Goal: Information Seeking & Learning: Learn about a topic

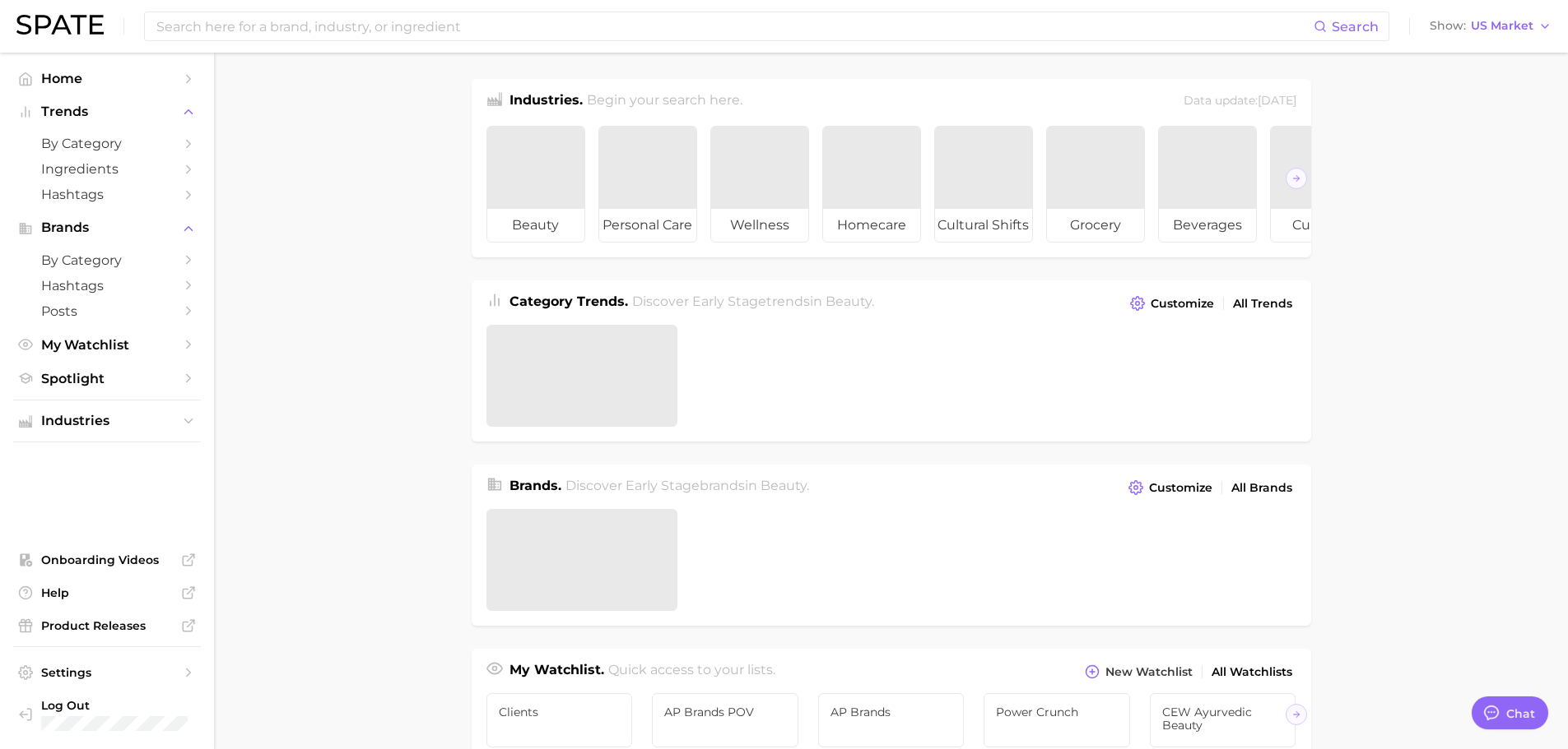
type textarea "x"
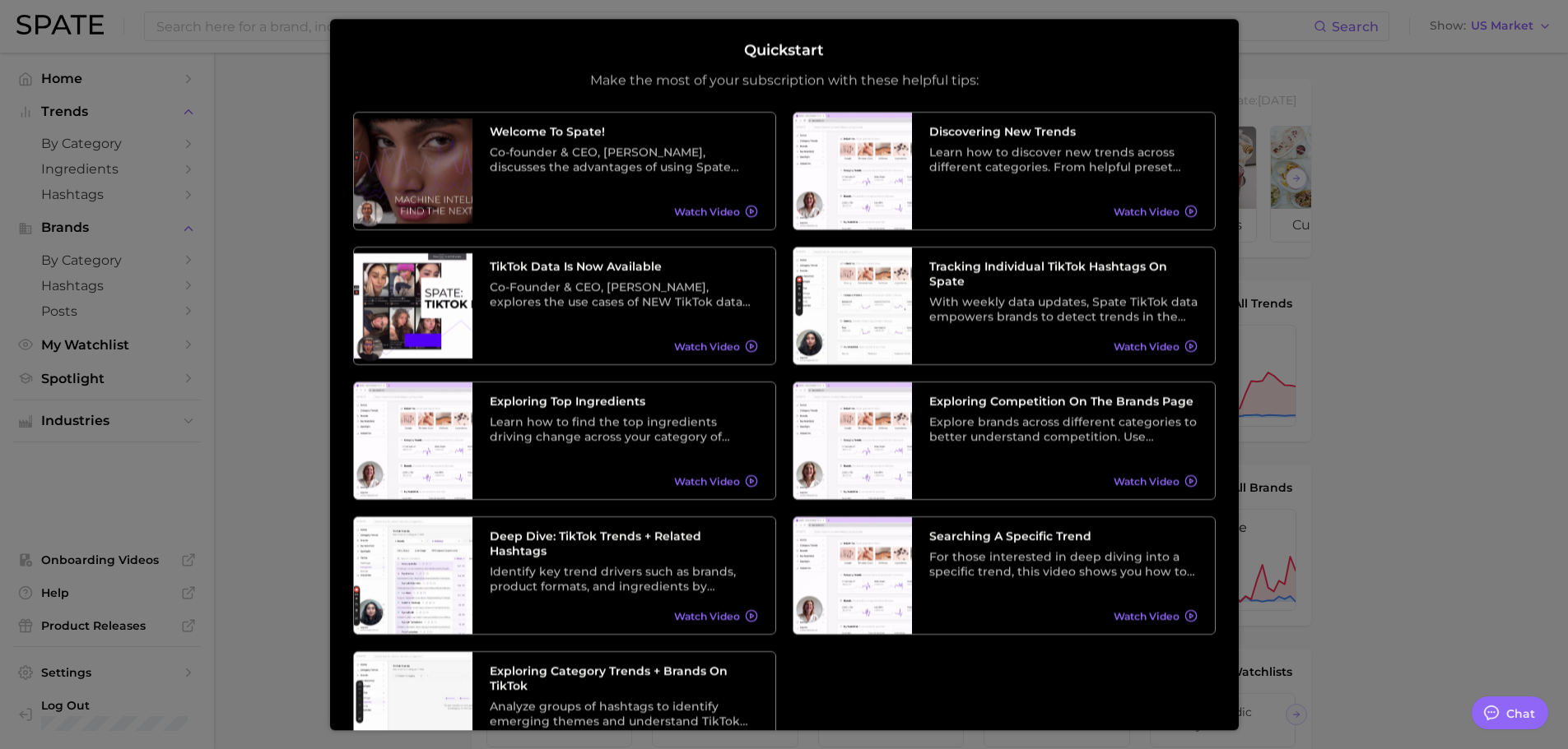
click at [1361, 553] on div at bounding box center [784, 681] width 1568 height 1361
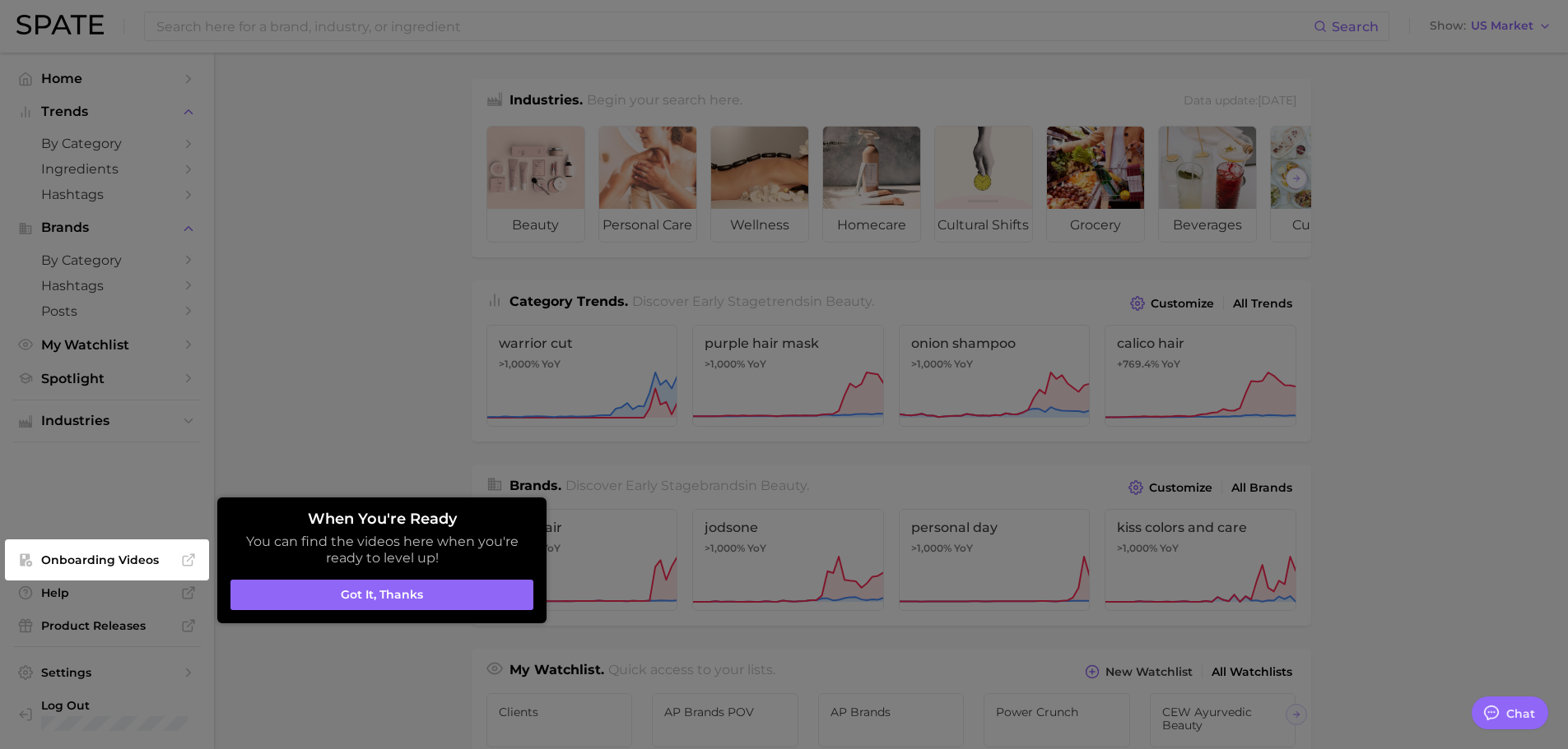
click at [308, 443] on div at bounding box center [784, 681] width 1568 height 1361
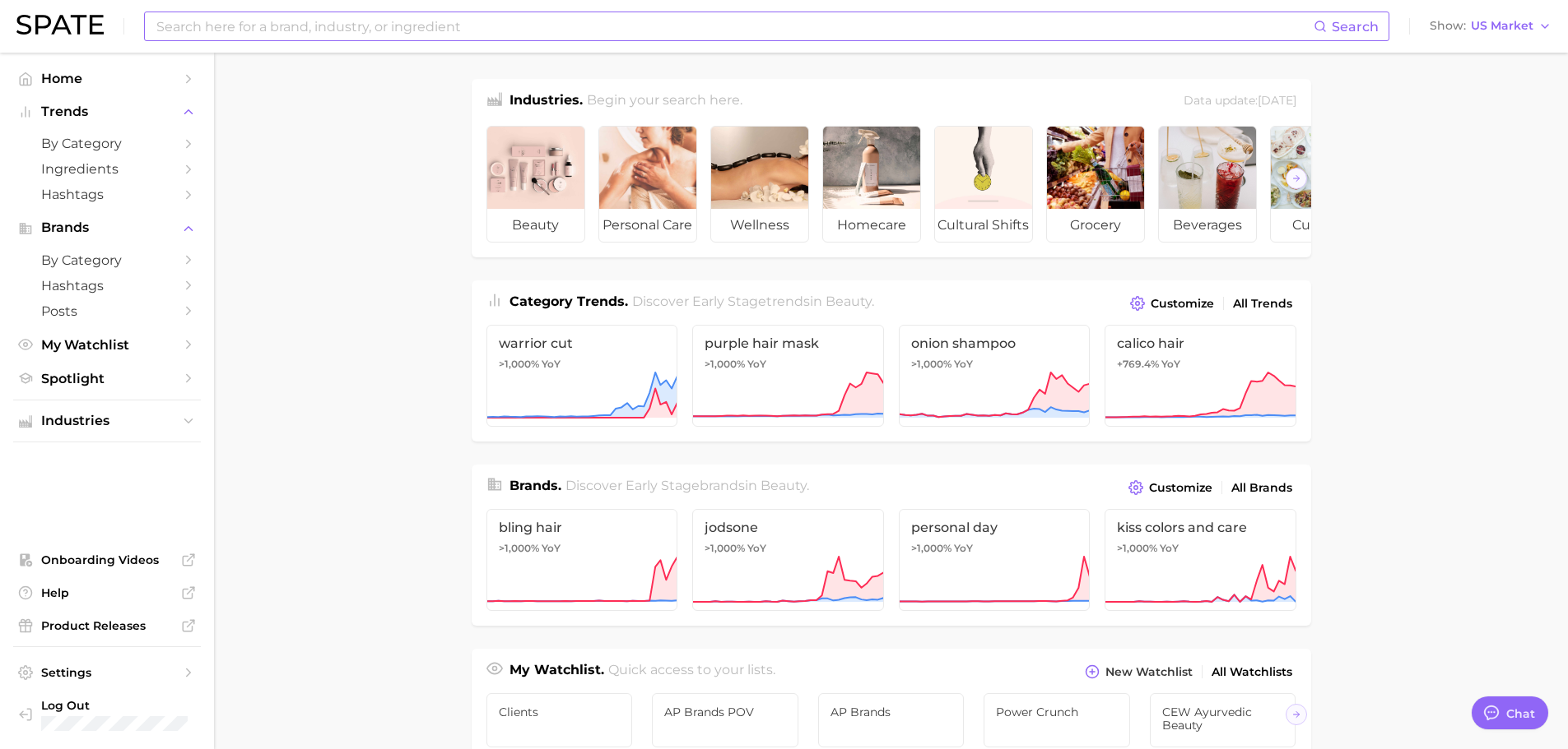
click at [362, 30] on input at bounding box center [734, 26] width 1159 height 28
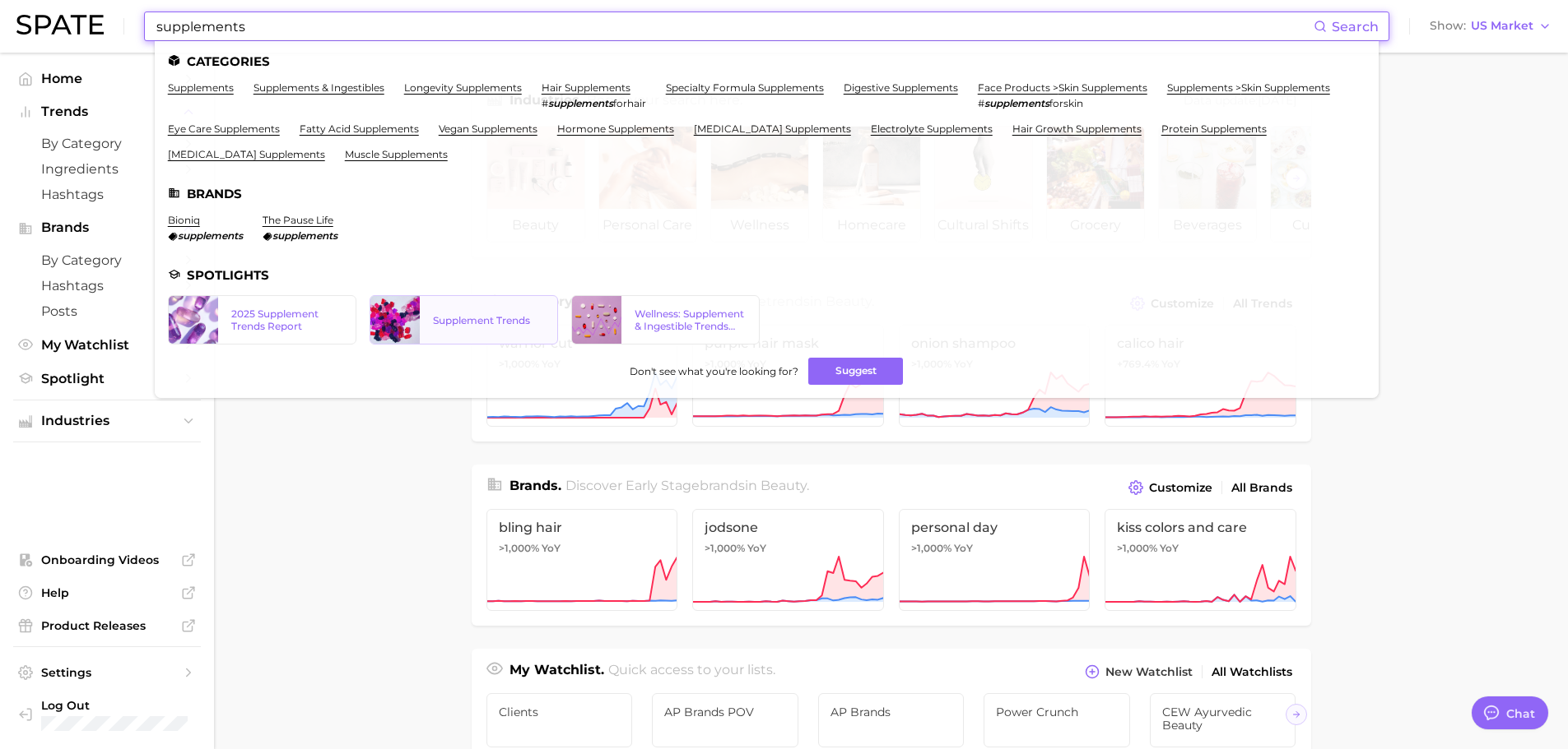
type input "supplements"
click at [433, 314] on div "Supplement Trends" at bounding box center [489, 320] width 111 height 12
click at [255, 316] on div "2025 Supplement Trends Report" at bounding box center [287, 320] width 111 height 24
click at [211, 89] on link "supplements" at bounding box center [201, 87] width 66 height 12
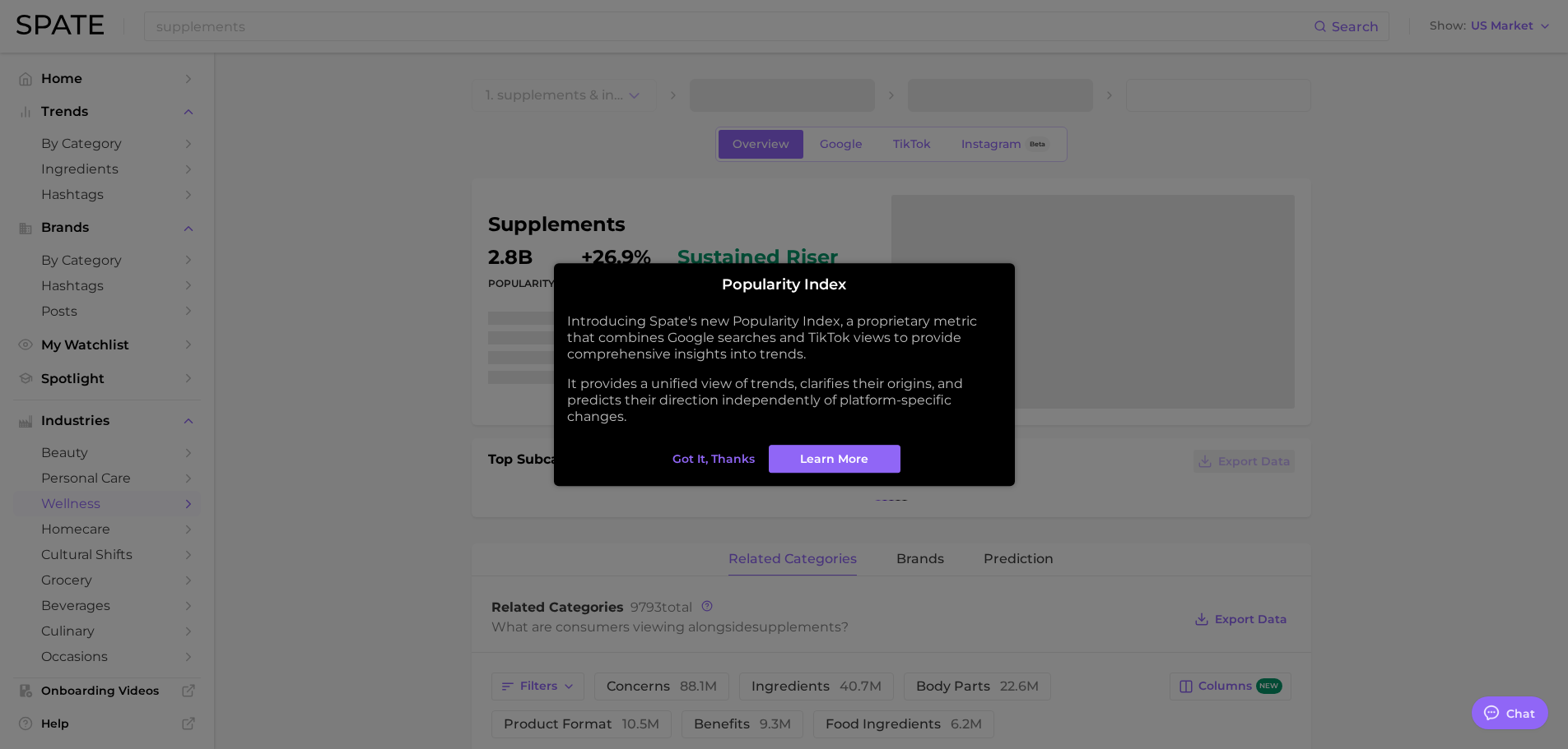
type textarea "x"
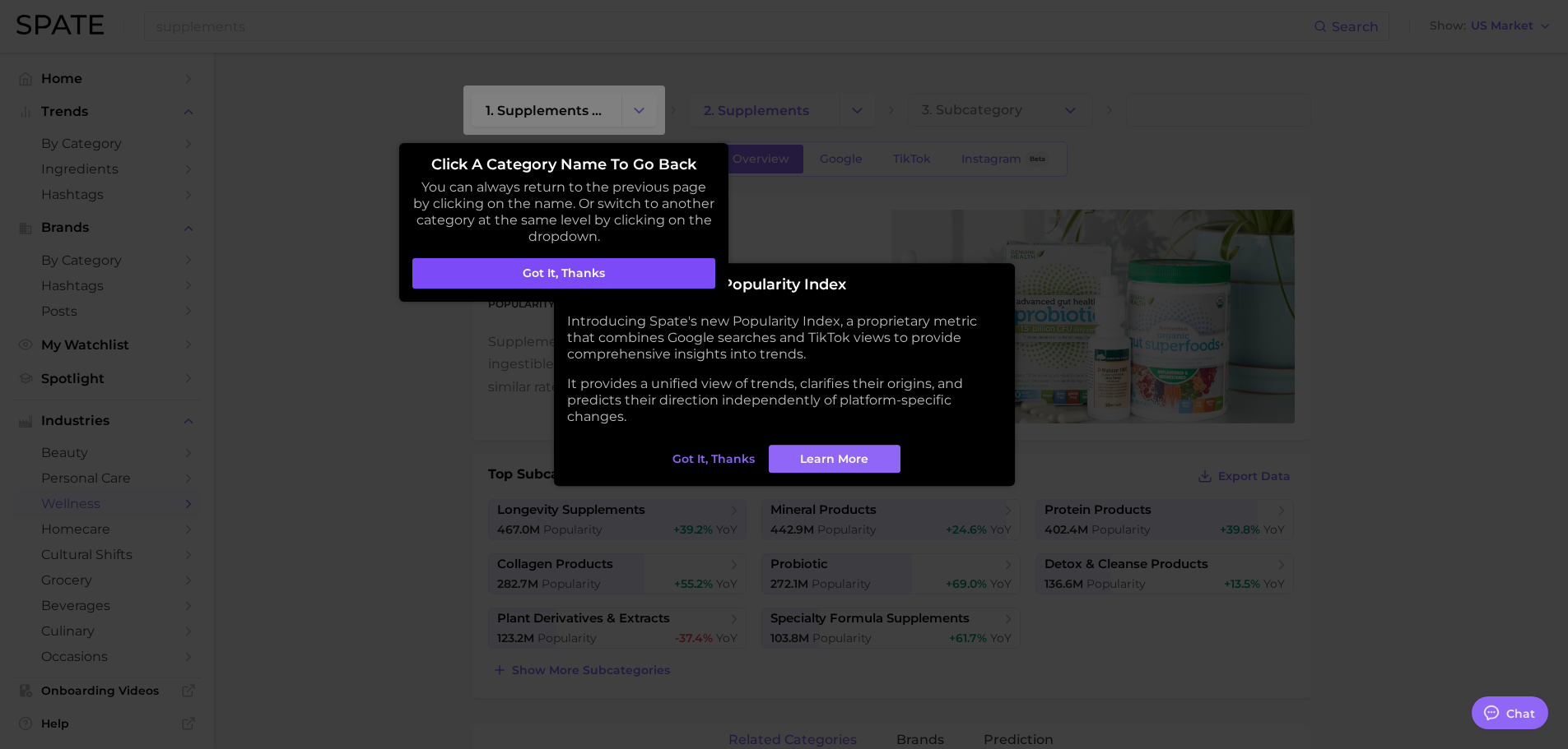
click at [473, 272] on button "Got it, thanks" at bounding box center [564, 274] width 303 height 31
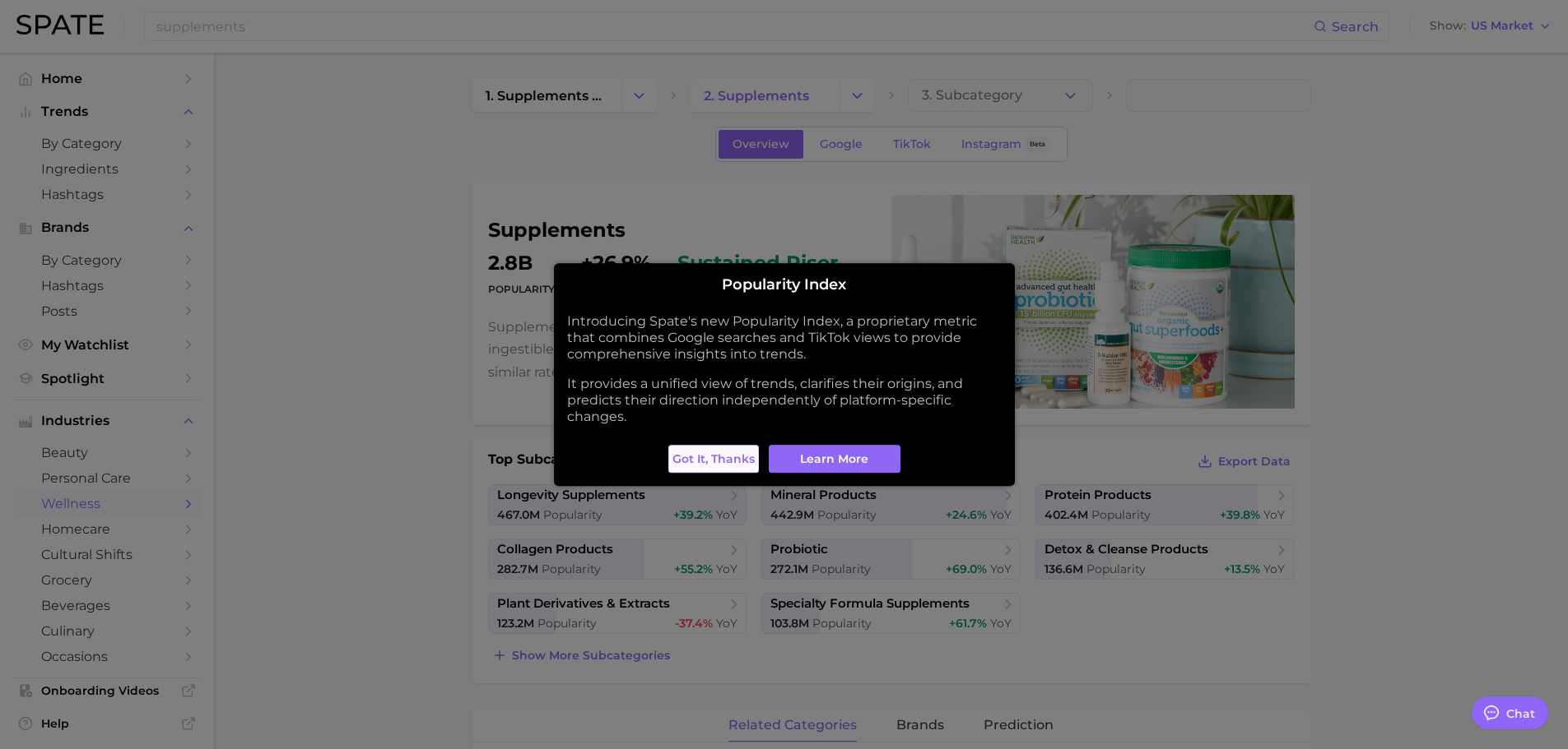
click at [698, 465] on span "Got it, thanks" at bounding box center [714, 459] width 83 height 14
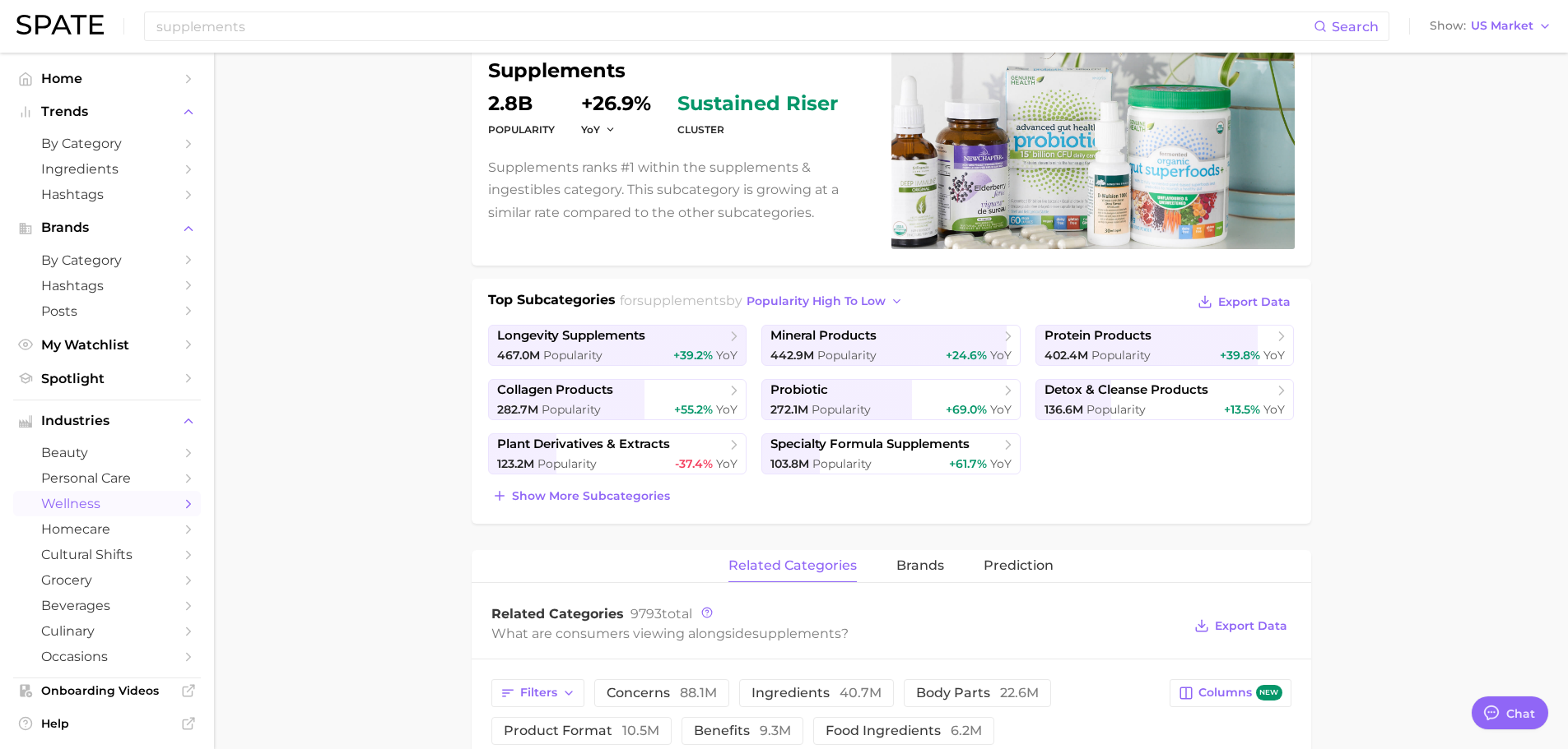
scroll to position [118, 0]
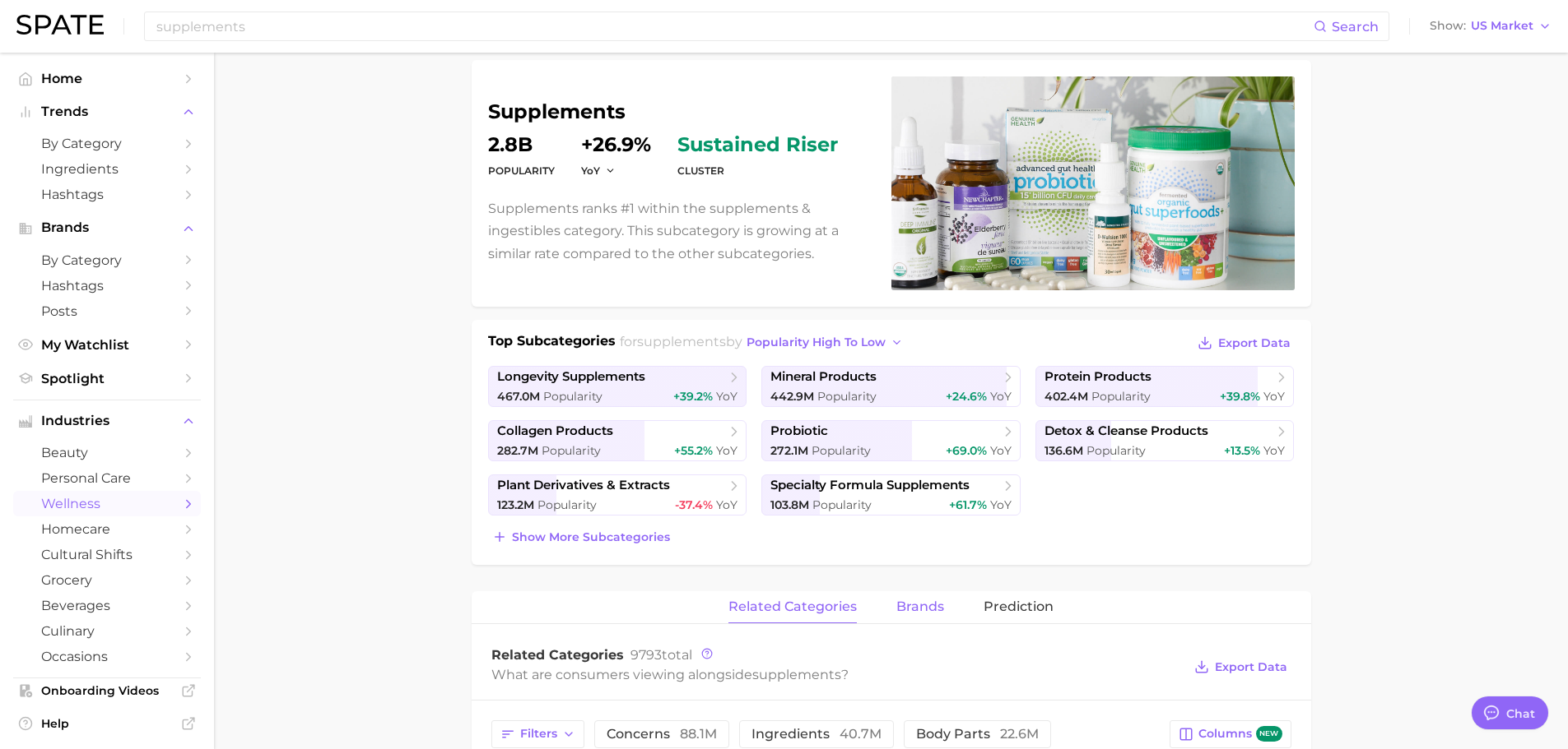
click at [925, 601] on span "brands" at bounding box center [920, 607] width 48 height 15
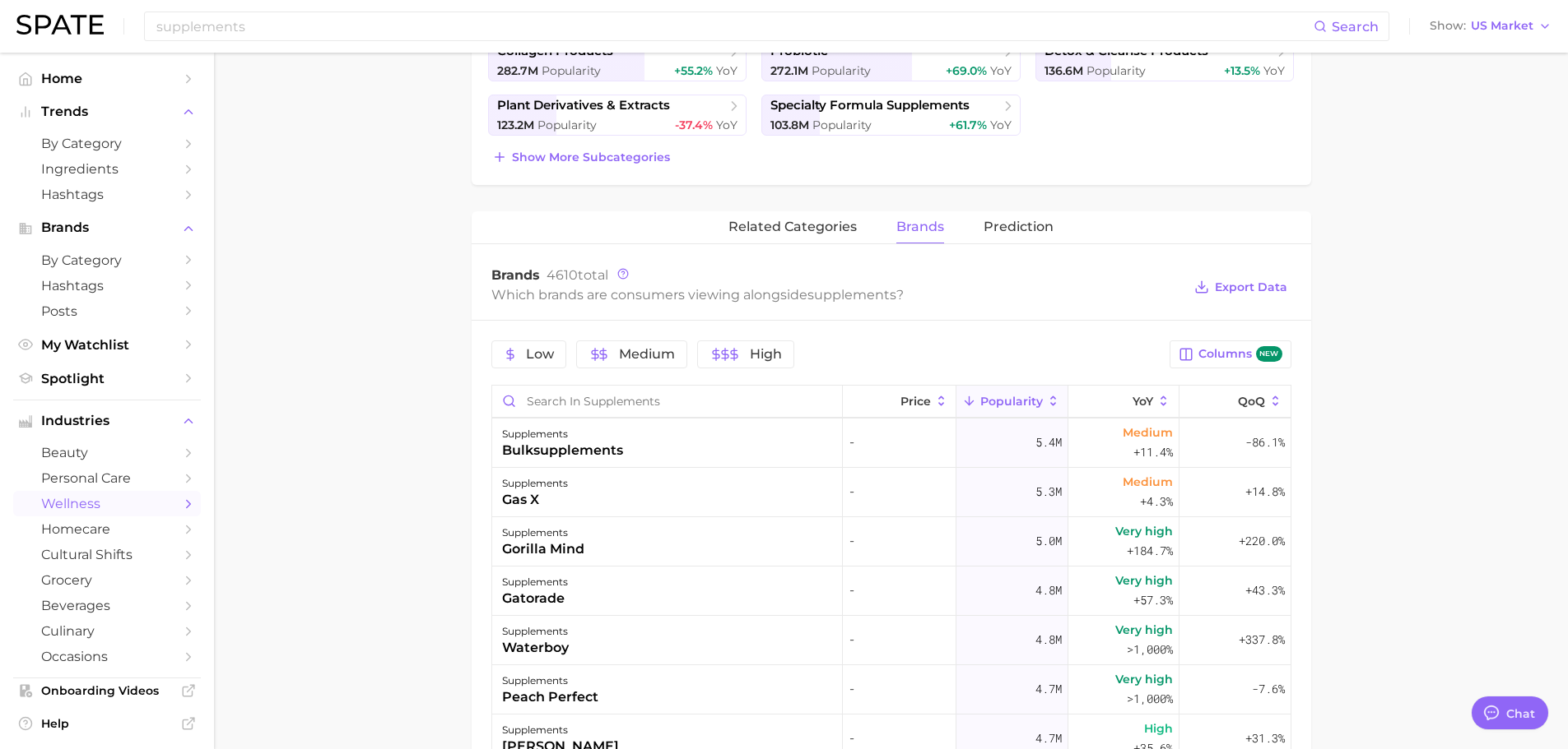
scroll to position [410, 0]
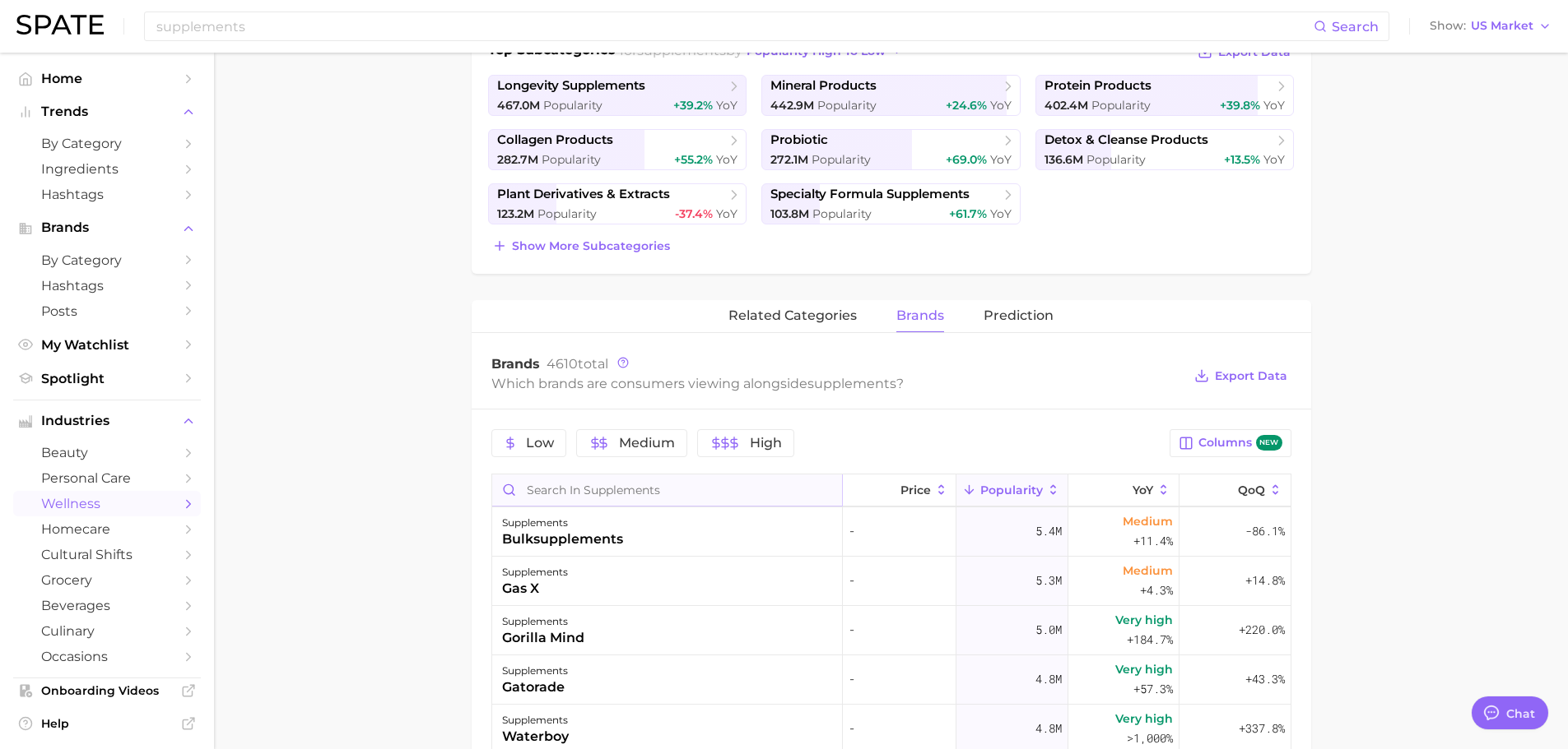
click at [633, 491] on input "Search in supplements" at bounding box center [667, 489] width 350 height 31
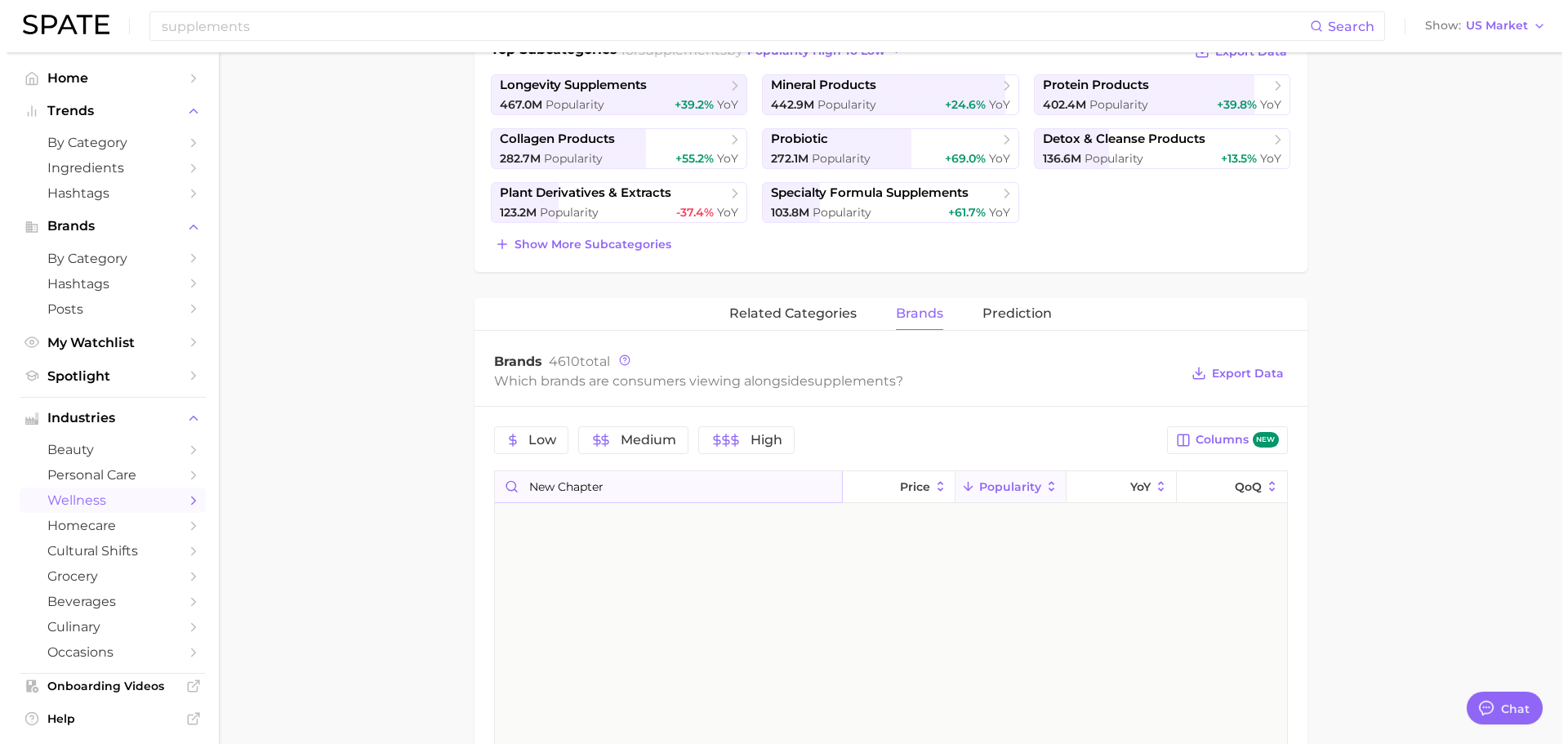
scroll to position [0, 0]
type input "new chapter"
click at [574, 522] on div "supplements" at bounding box center [543, 520] width 89 height 20
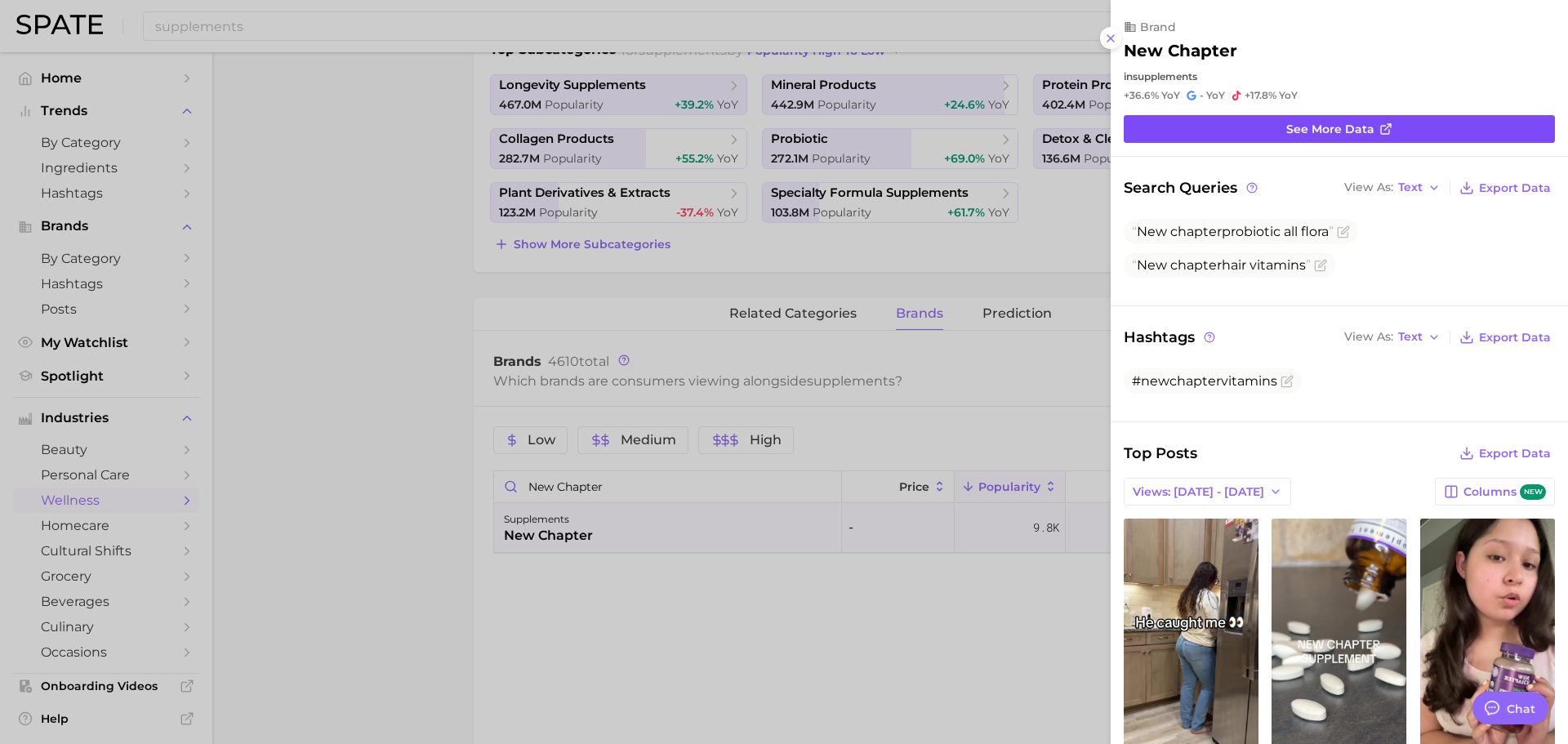
click at [1334, 123] on span "See more data" at bounding box center [1330, 129] width 88 height 14
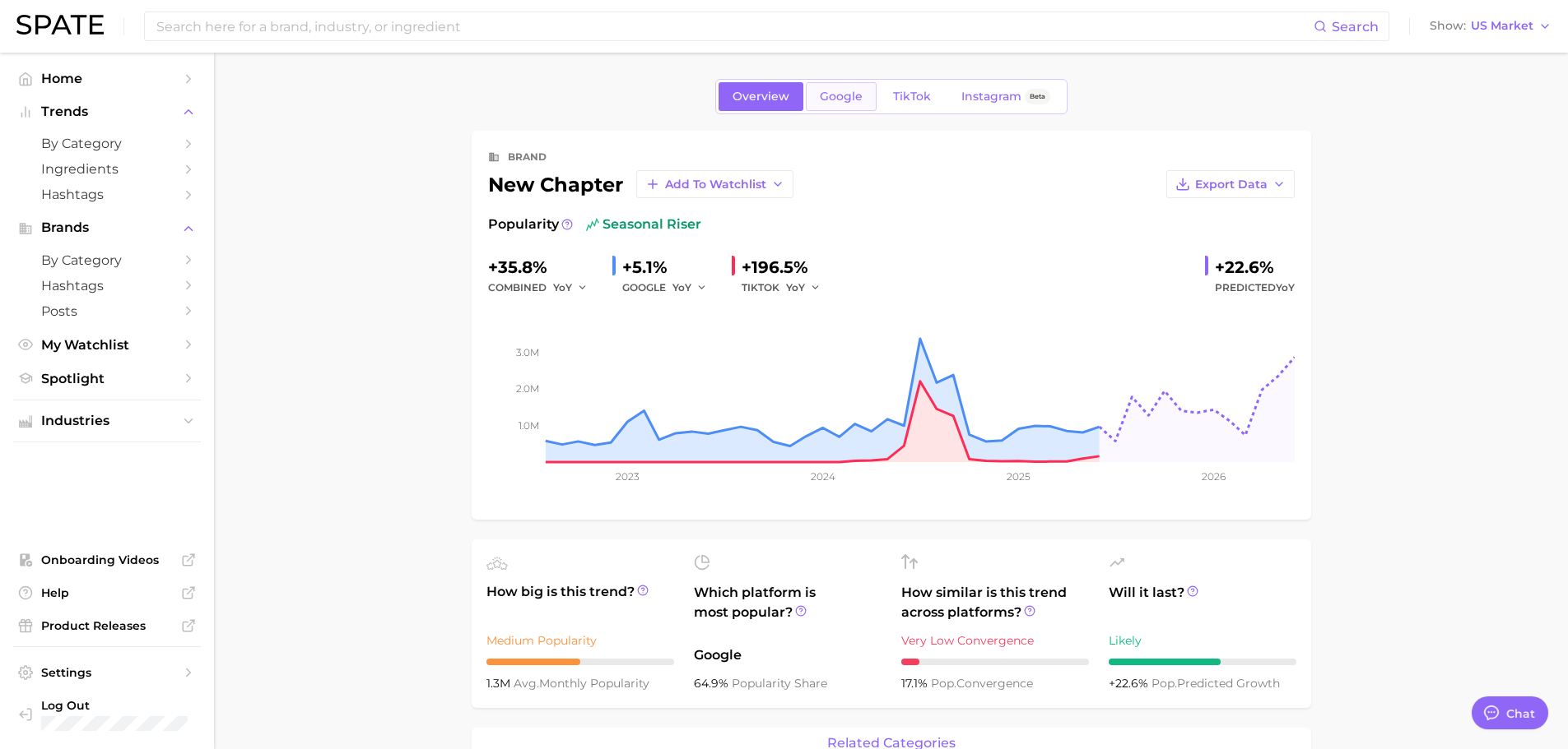
click at [816, 97] on link "Google" at bounding box center [840, 97] width 70 height 29
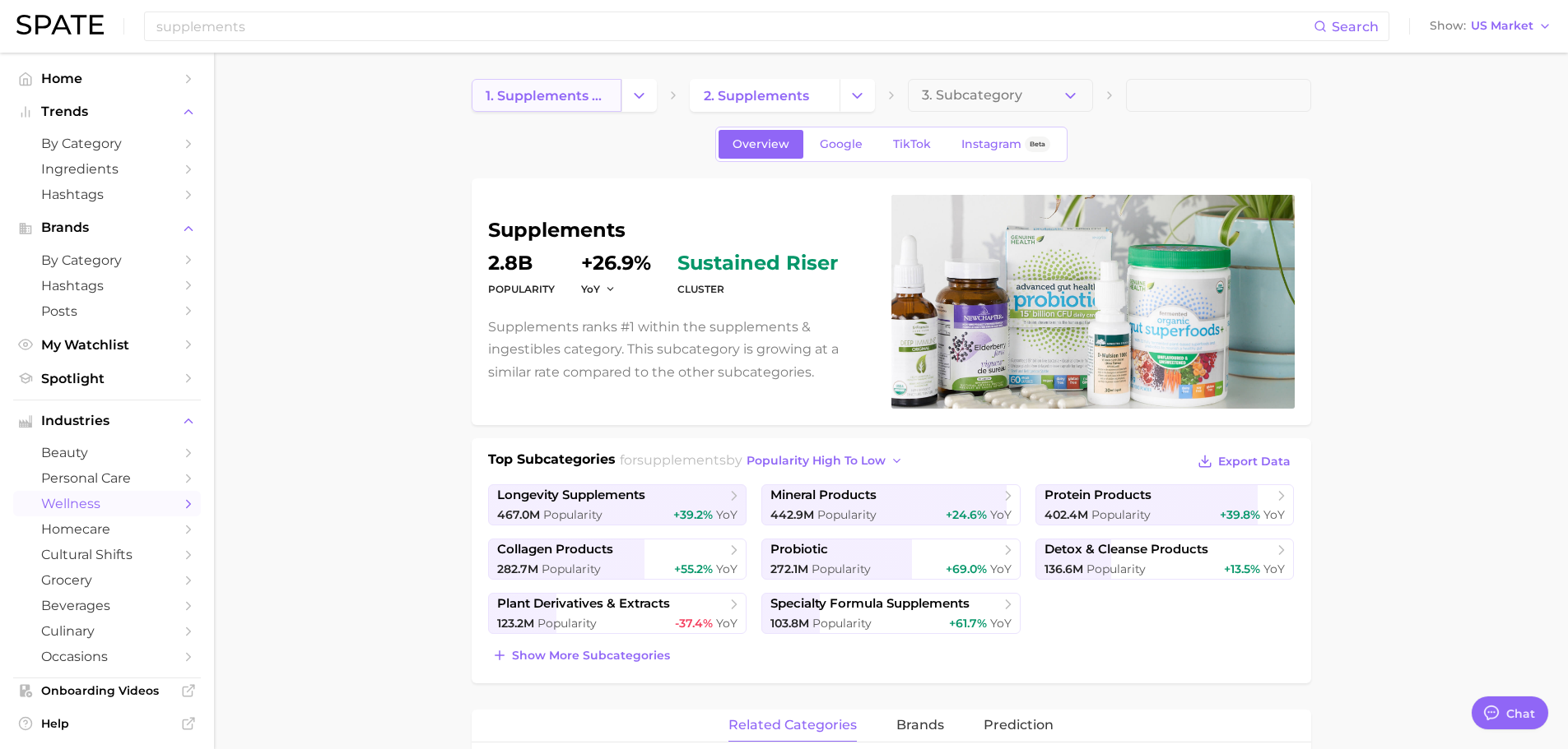
click at [583, 94] on span "1. supplements & ingestibles" at bounding box center [547, 96] width 122 height 16
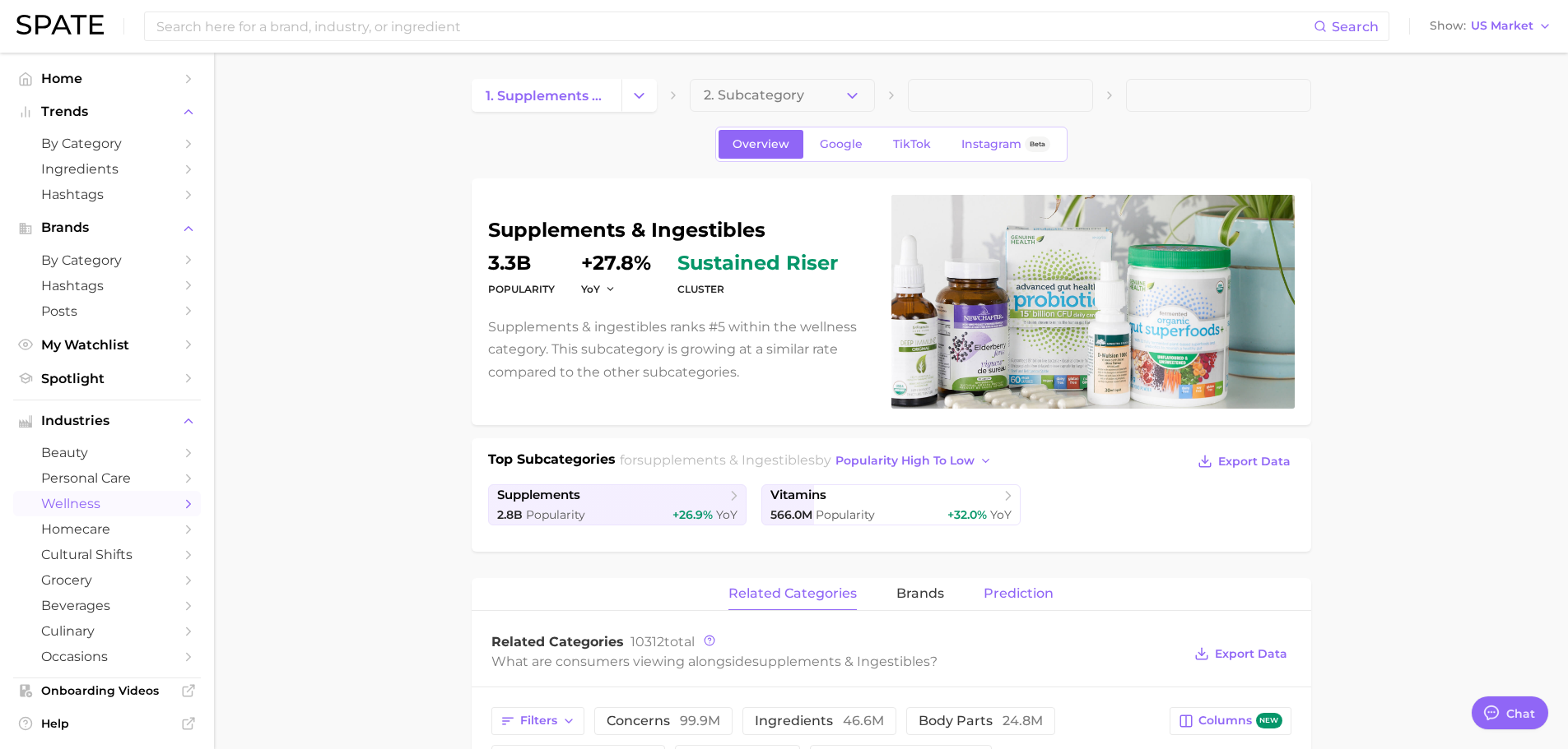
click at [1004, 601] on span "Prediction" at bounding box center [1018, 594] width 70 height 15
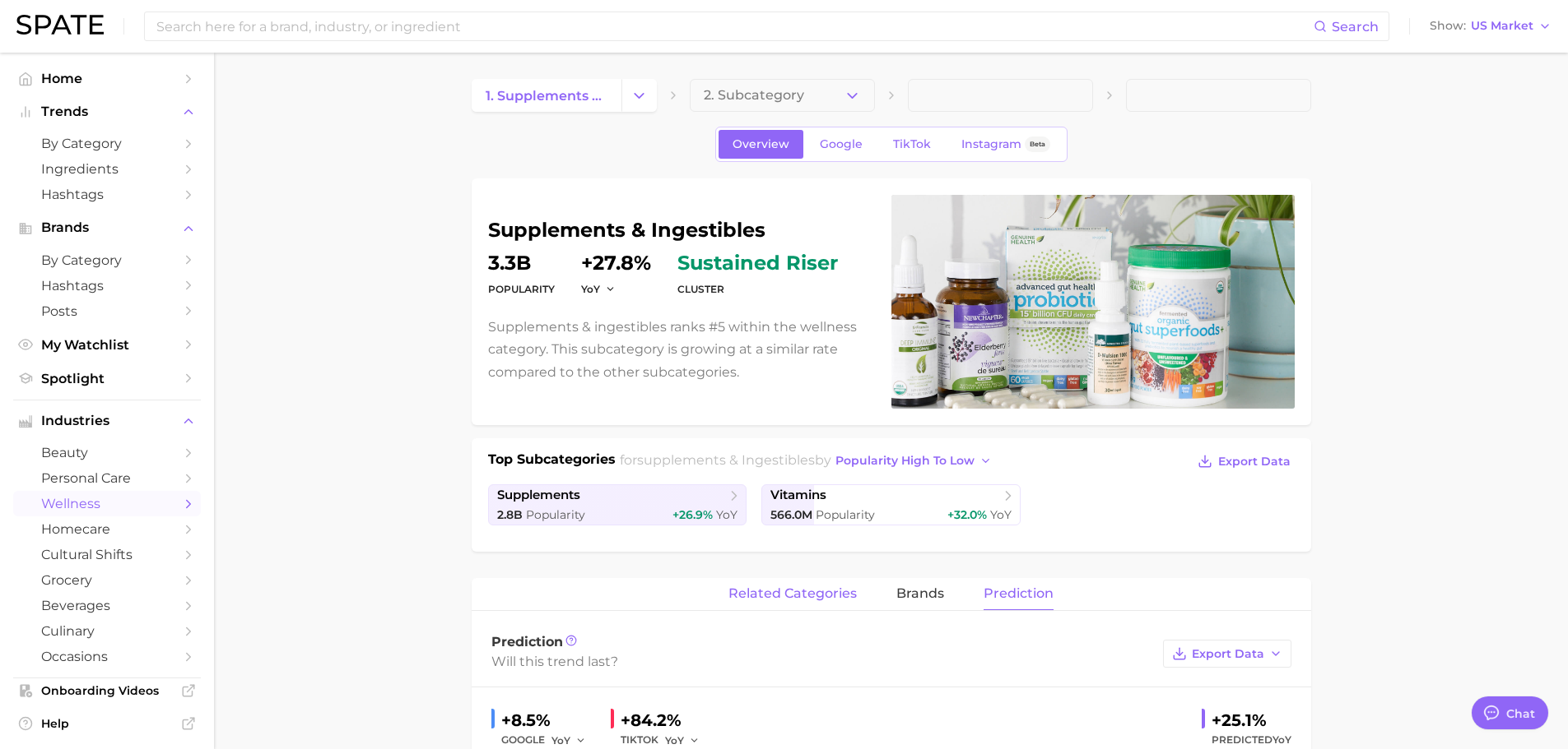
click at [767, 596] on span "related categories" at bounding box center [792, 594] width 128 height 15
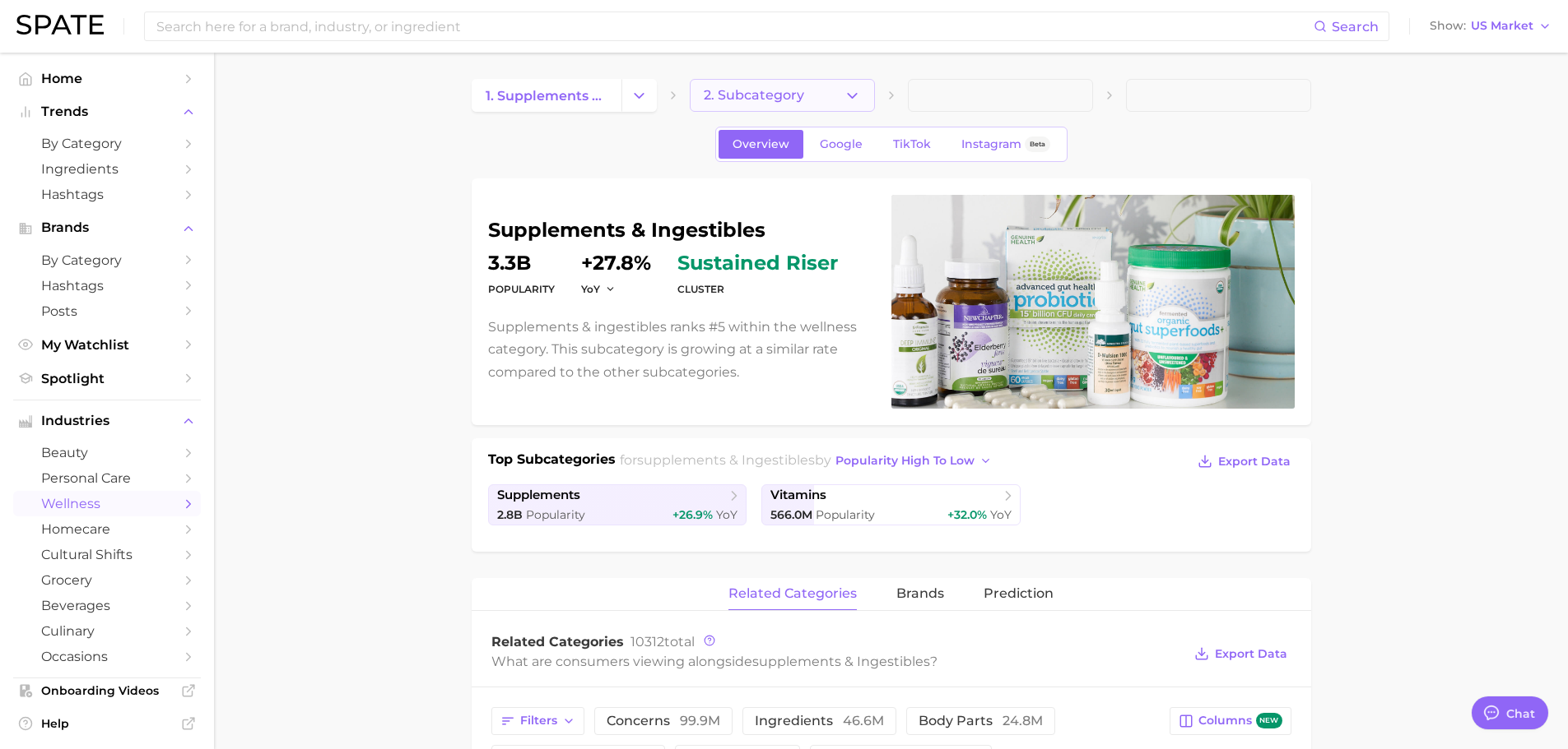
click at [841, 90] on button "2. Subcategory" at bounding box center [781, 95] width 185 height 33
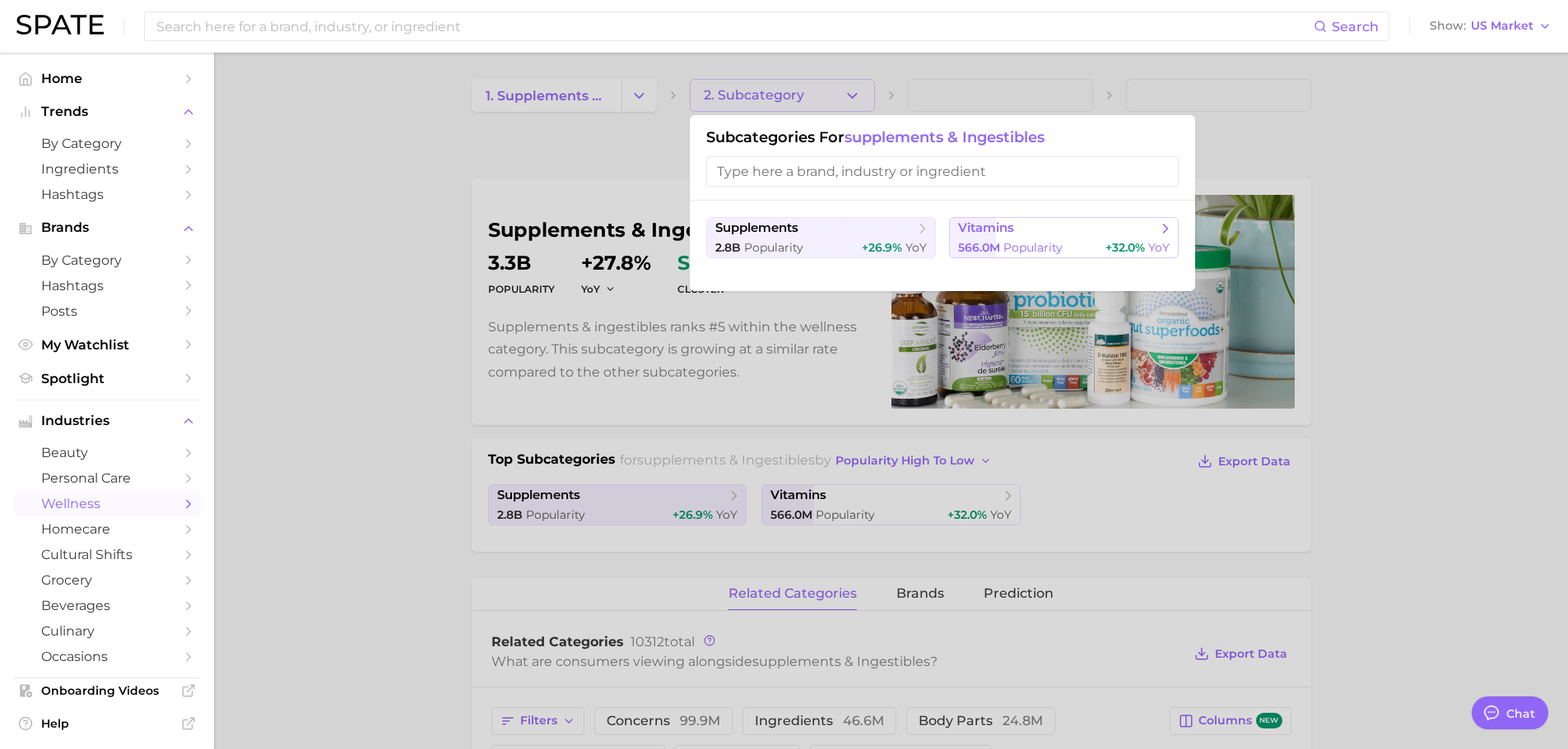
click at [1016, 236] on span "vitamins" at bounding box center [1057, 229] width 200 height 17
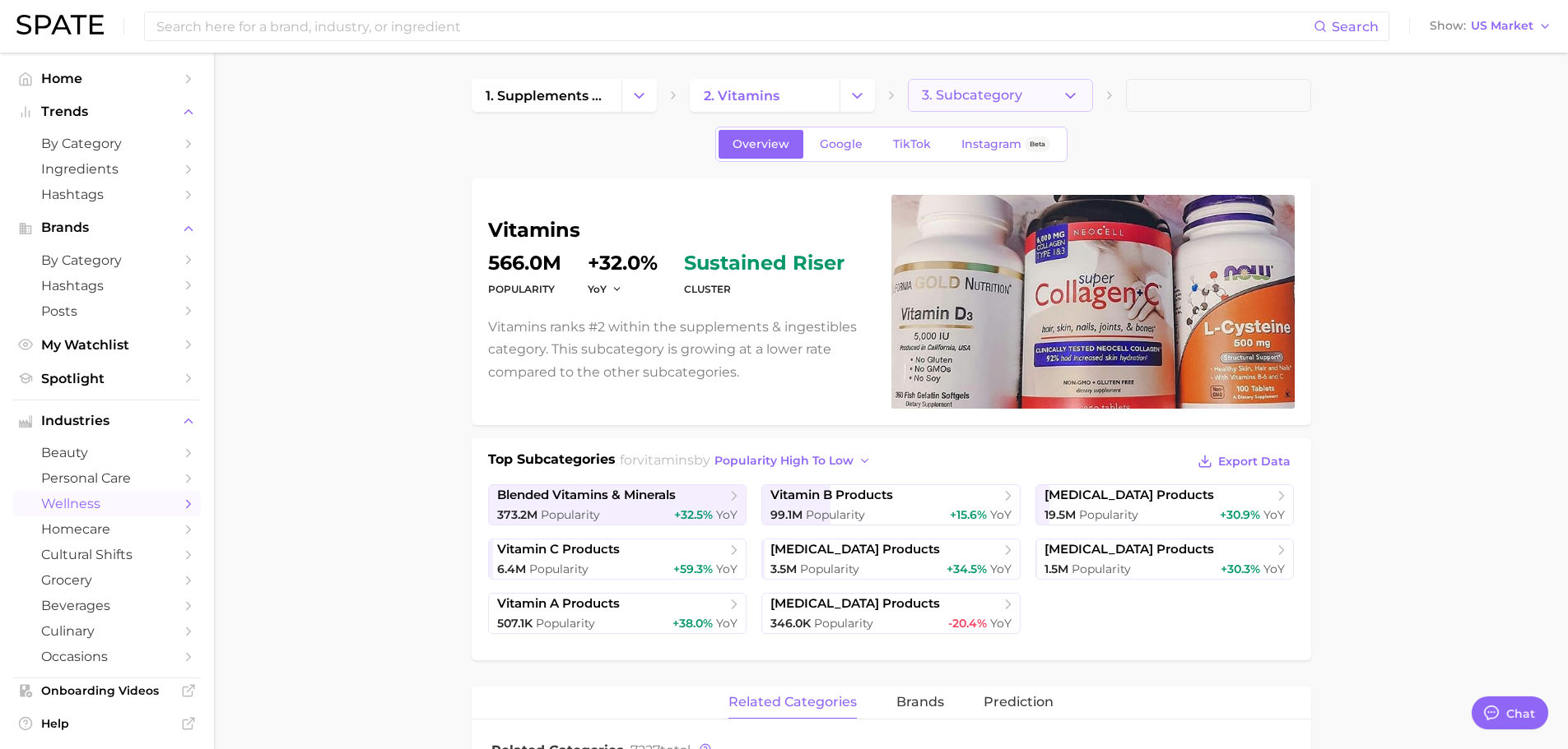
click at [1033, 95] on button "3. Subcategory" at bounding box center [1000, 95] width 185 height 33
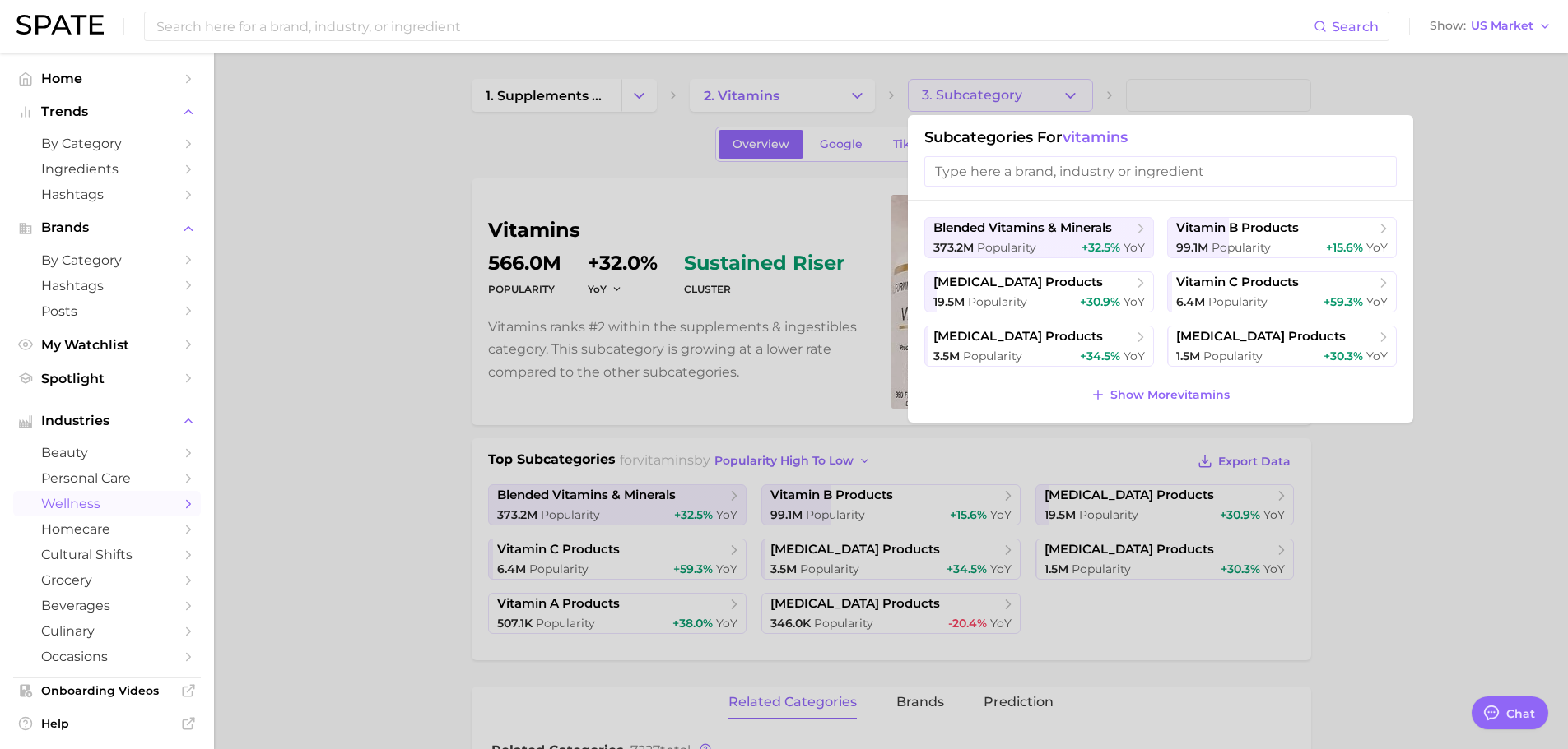
click at [1453, 350] on div at bounding box center [784, 374] width 1568 height 749
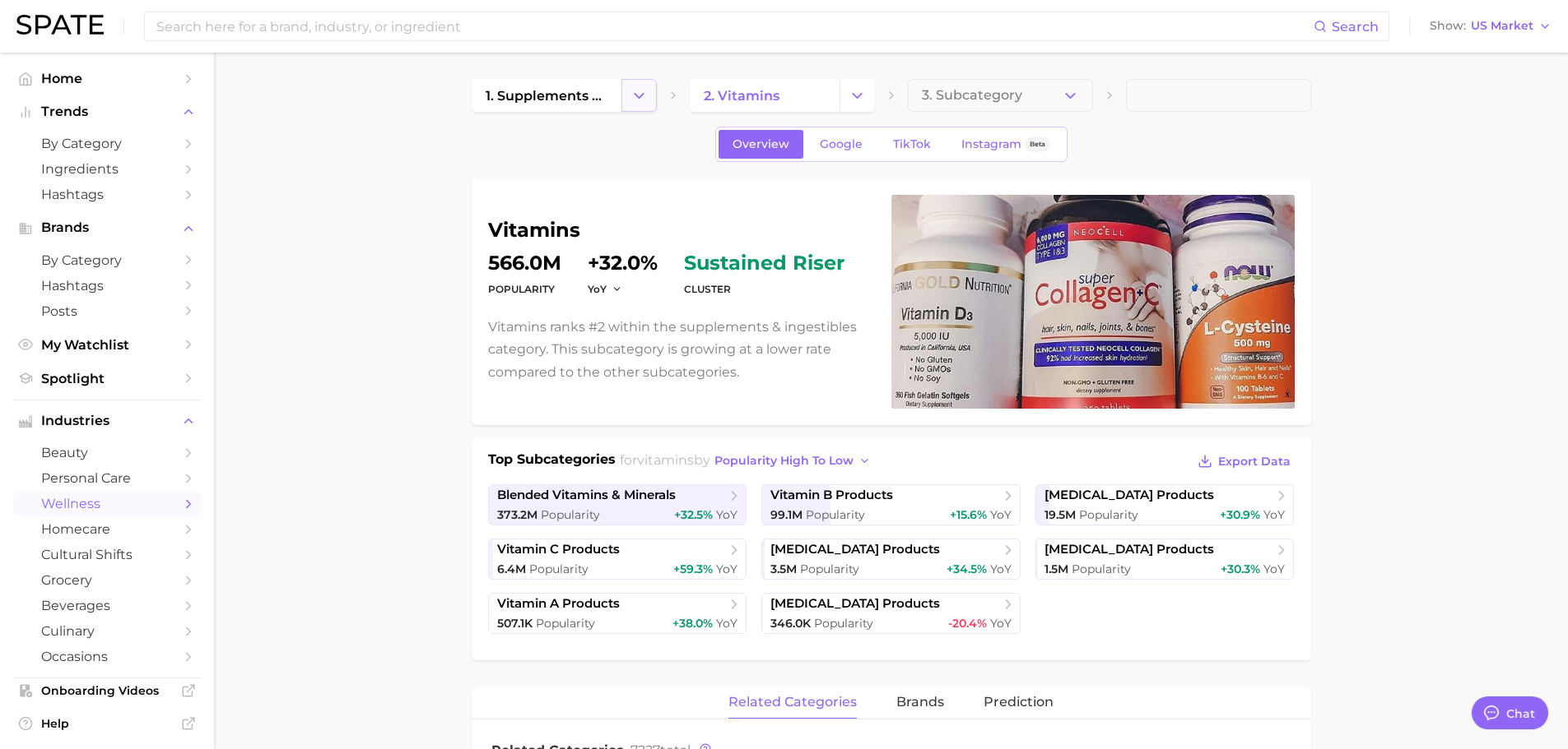
click at [625, 100] on button "Change Category" at bounding box center [640, 95] width 36 height 33
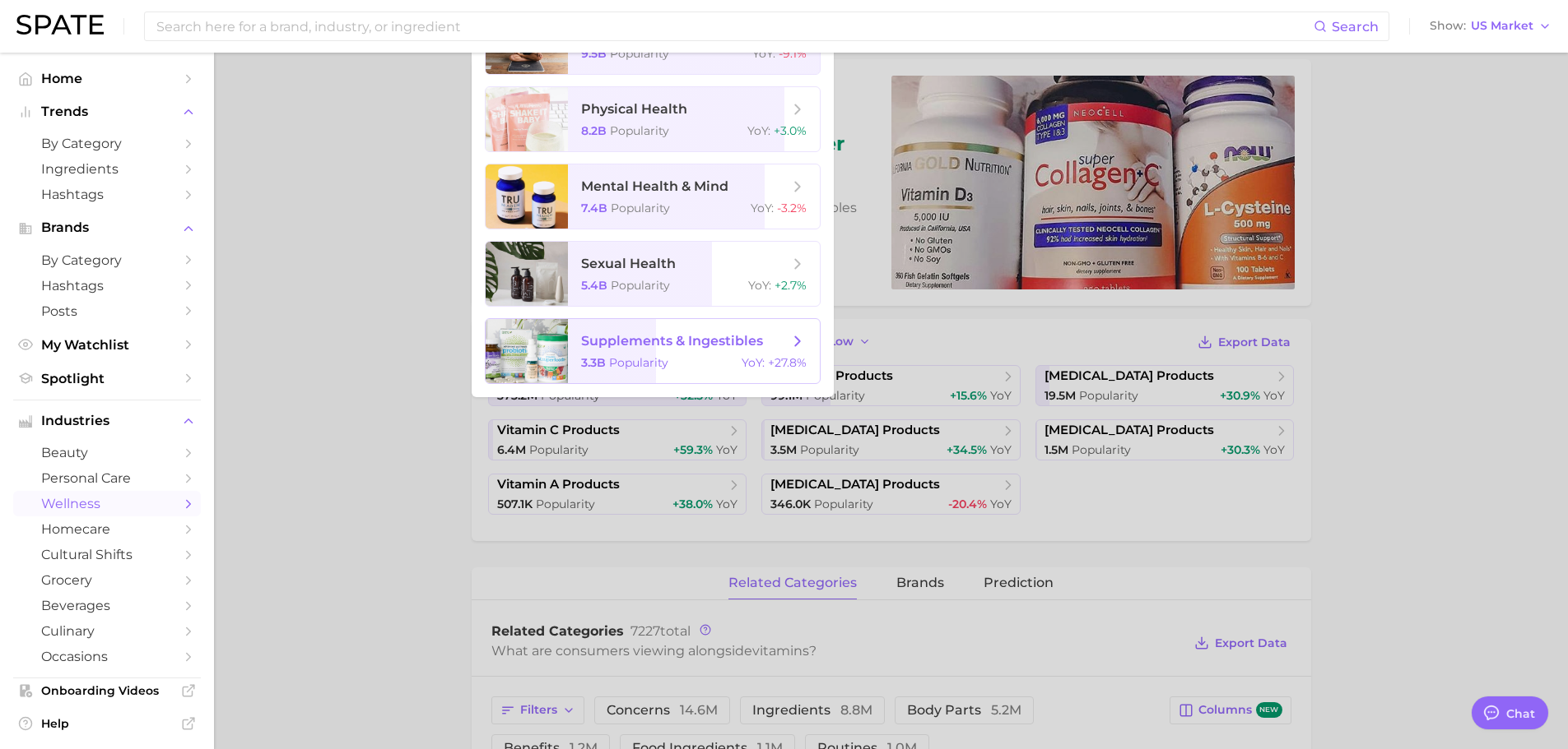
scroll to position [82, 0]
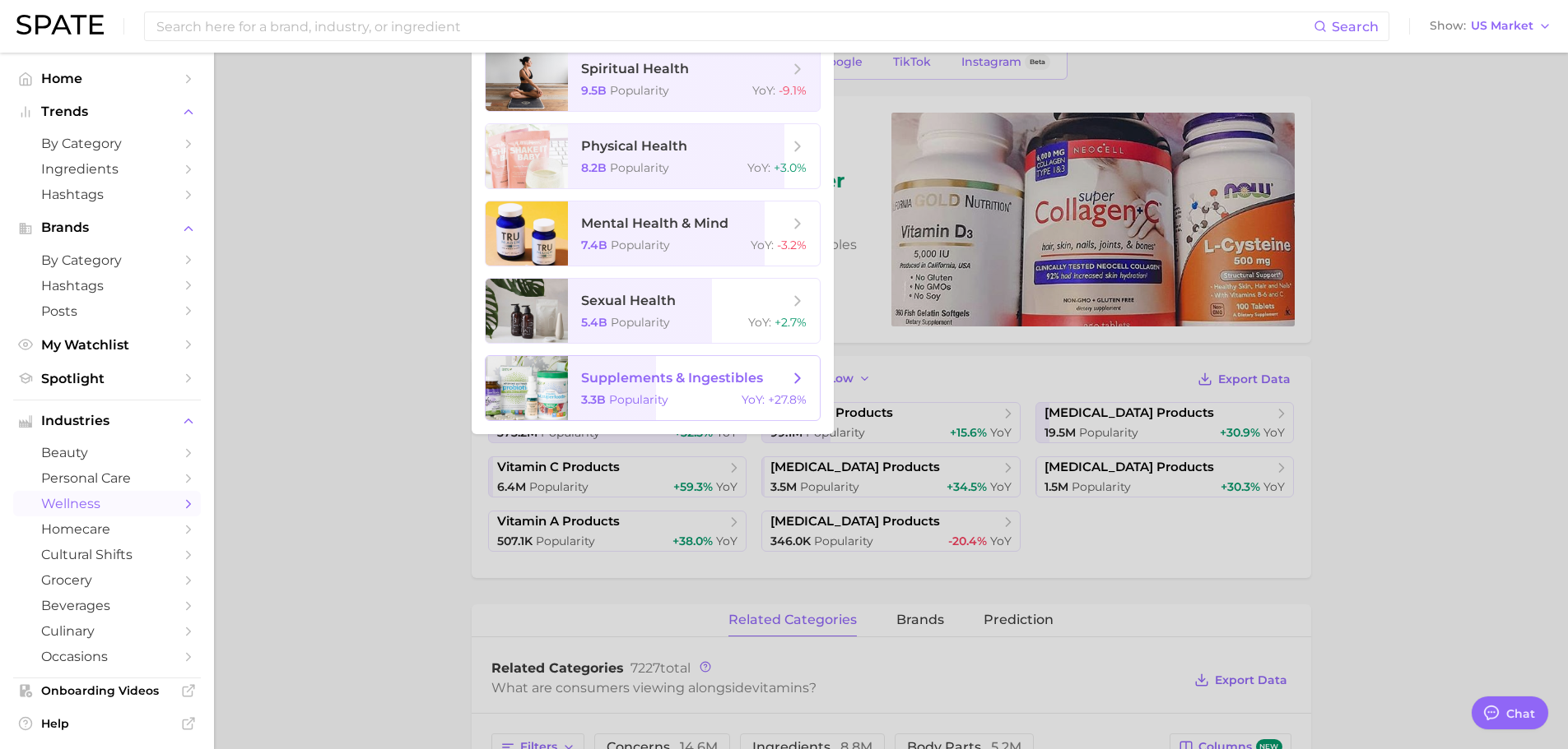
click at [806, 375] on icon at bounding box center [797, 378] width 18 height 18
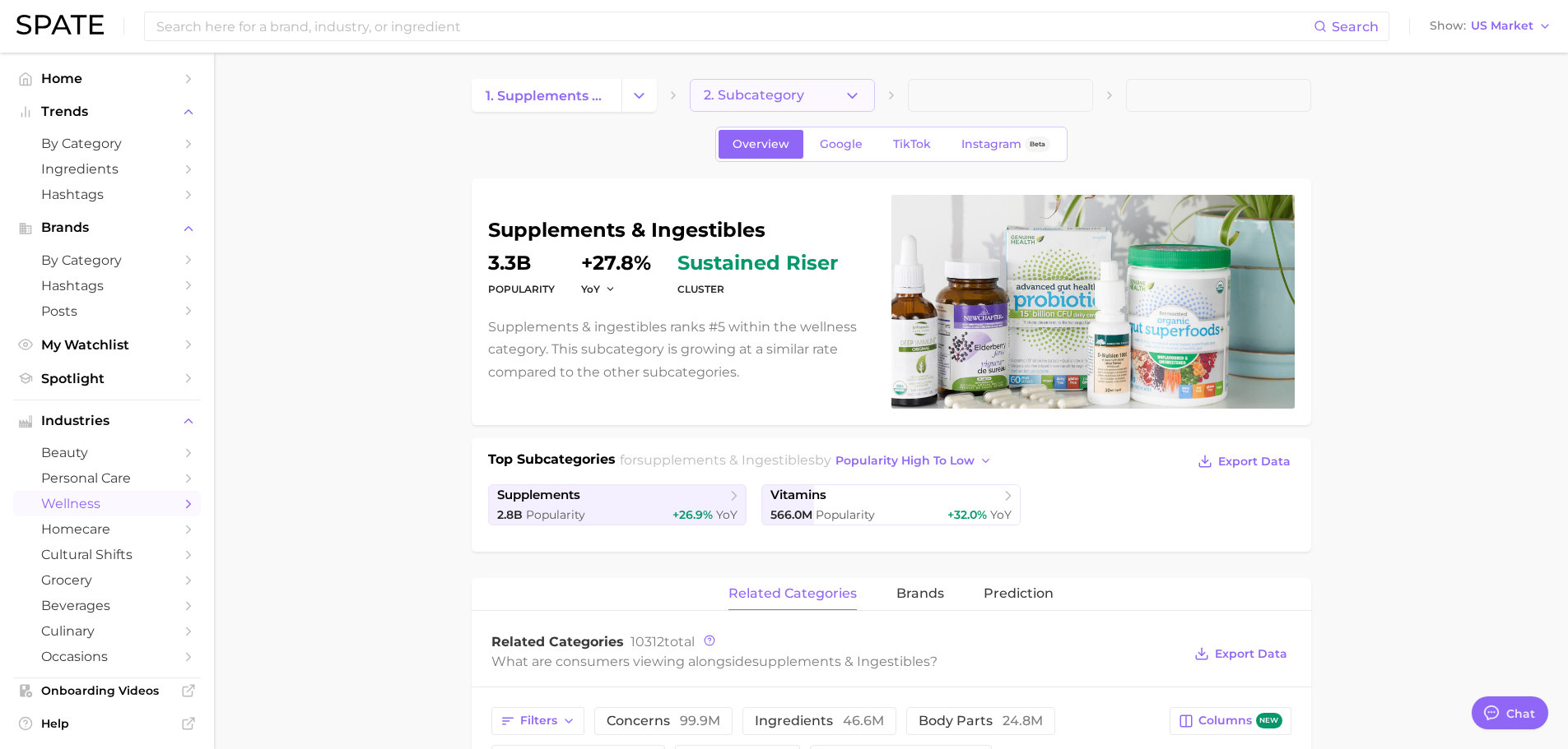
click at [843, 88] on button "2. Subcategory" at bounding box center [781, 95] width 185 height 33
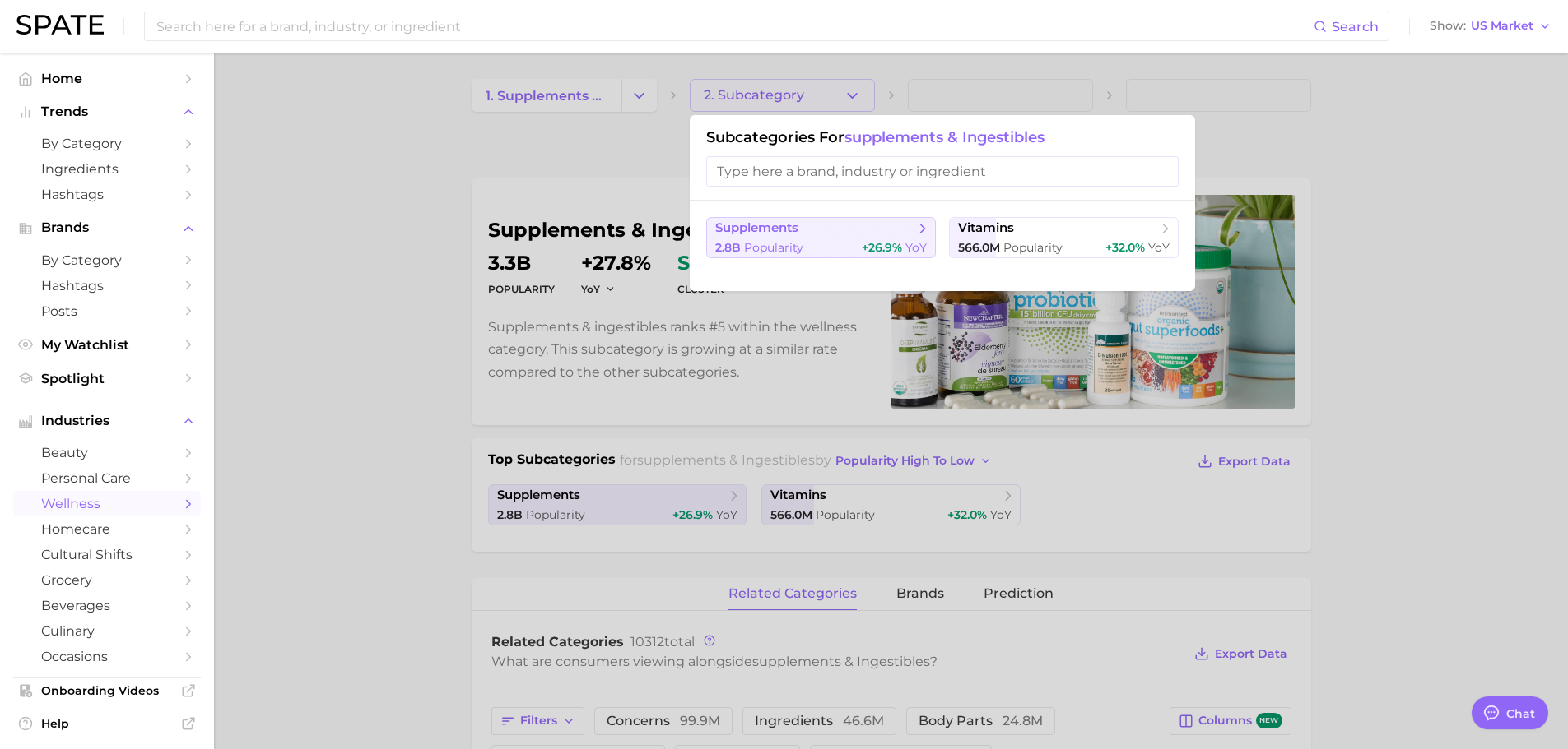
click at [919, 232] on icon at bounding box center [923, 229] width 17 height 17
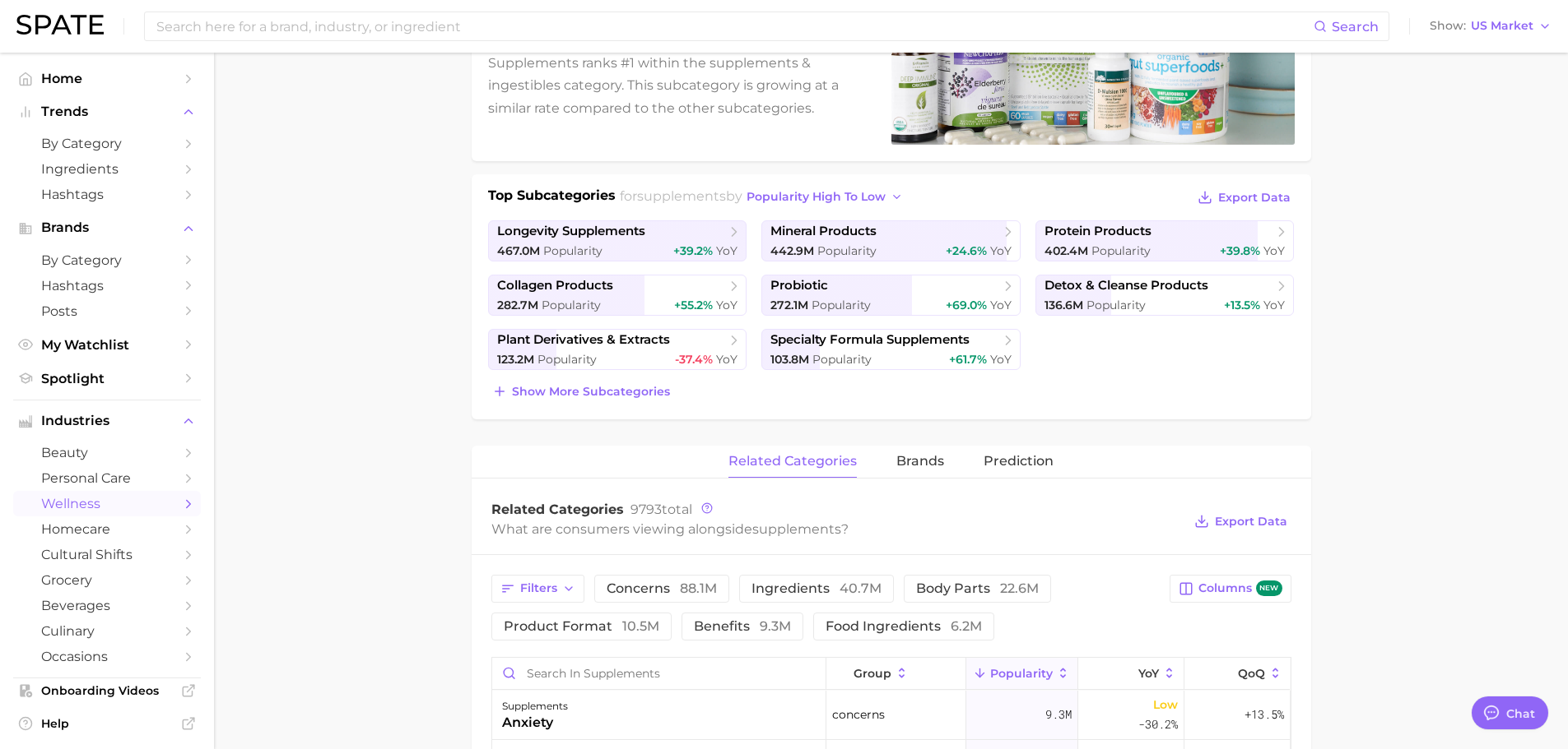
scroll to position [82, 0]
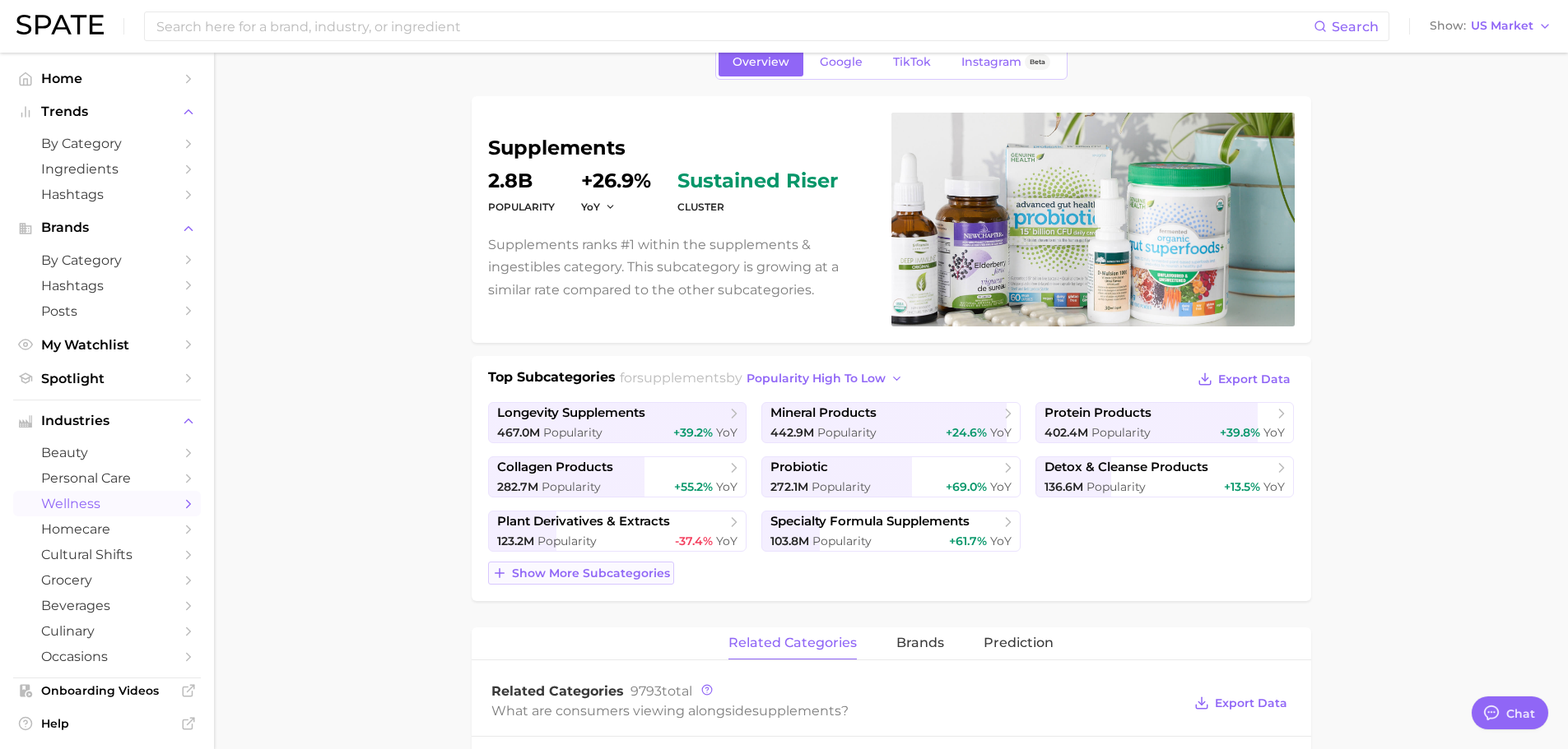
click at [537, 573] on span "Show more subcategories" at bounding box center [591, 574] width 158 height 14
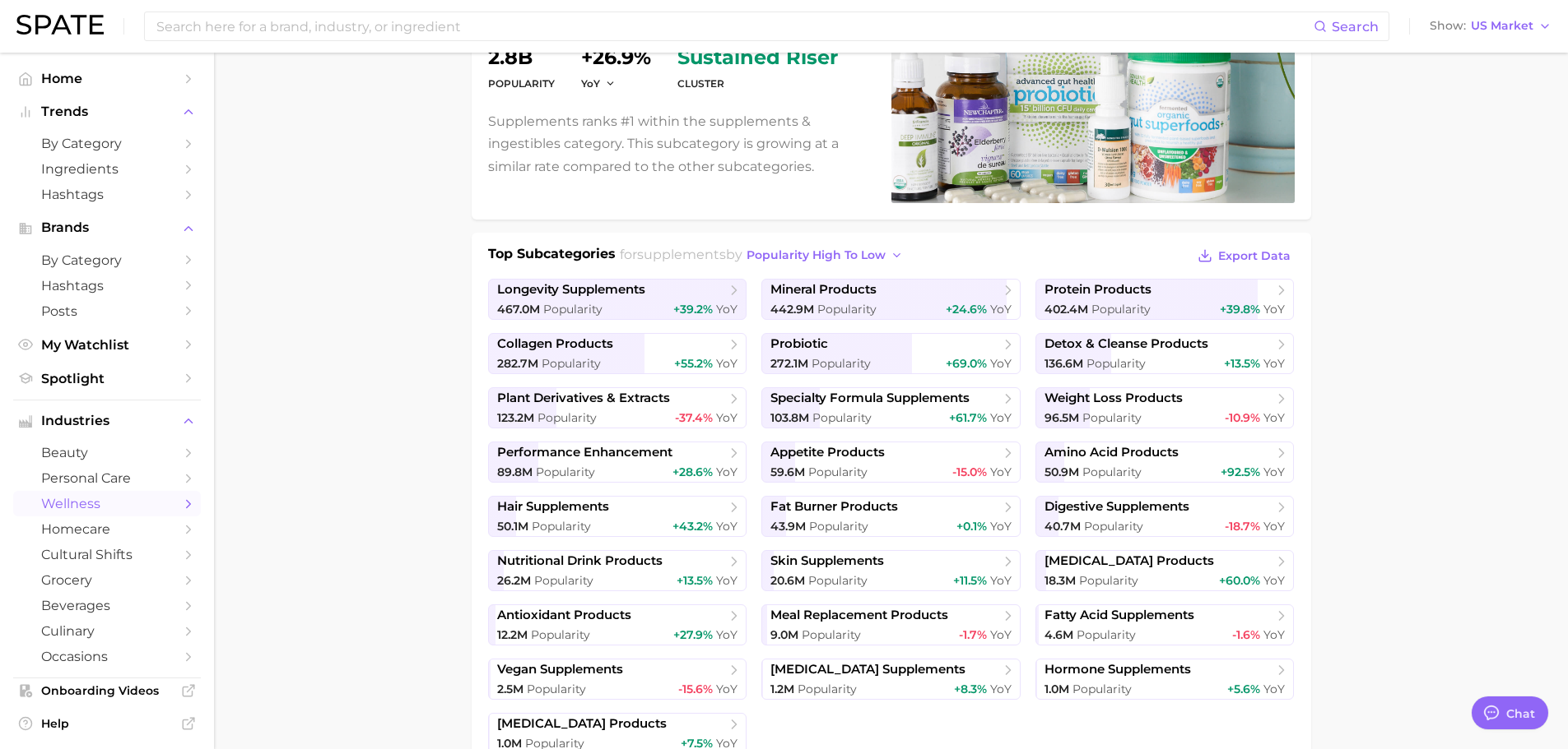
scroll to position [0, 0]
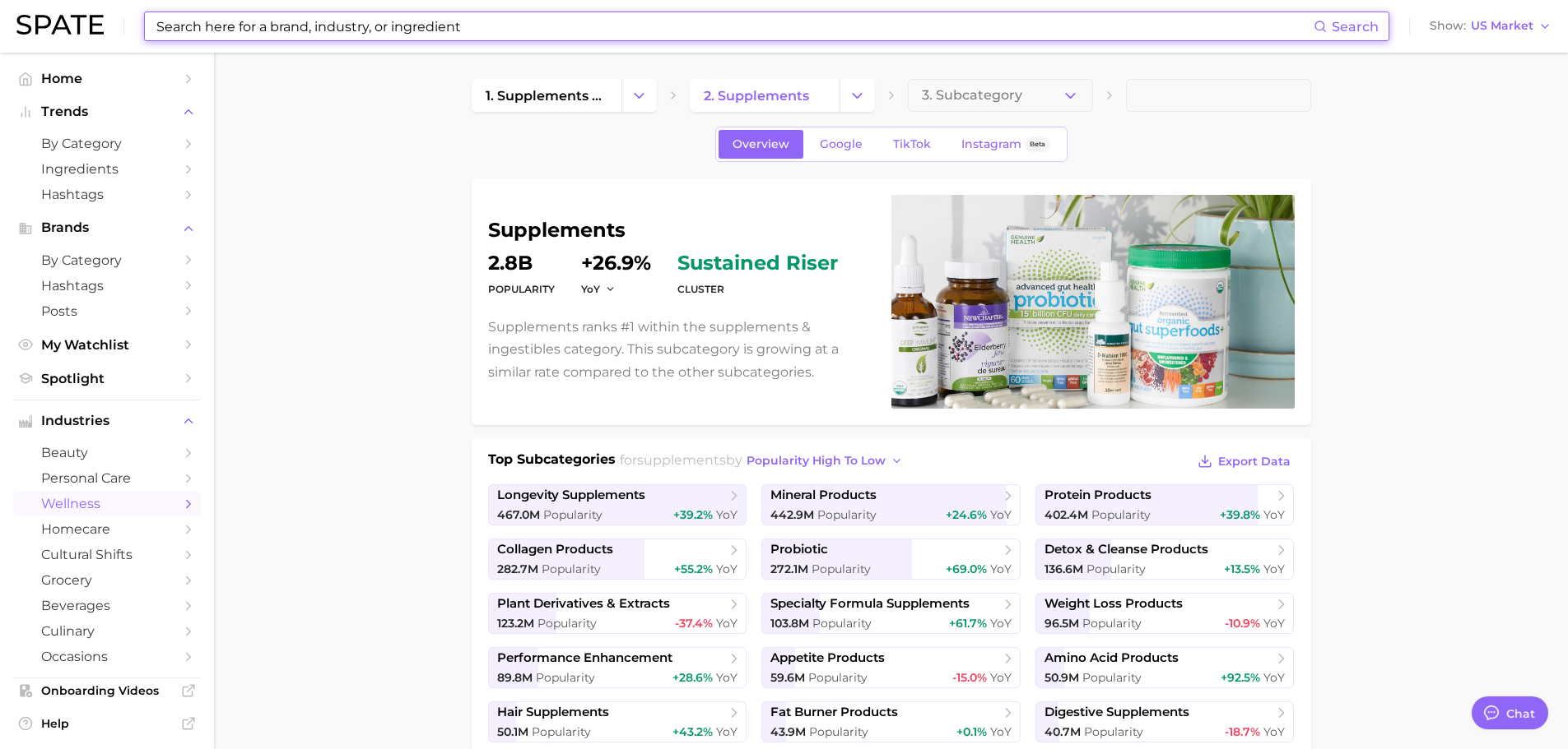
click at [277, 30] on input at bounding box center [734, 26] width 1159 height 28
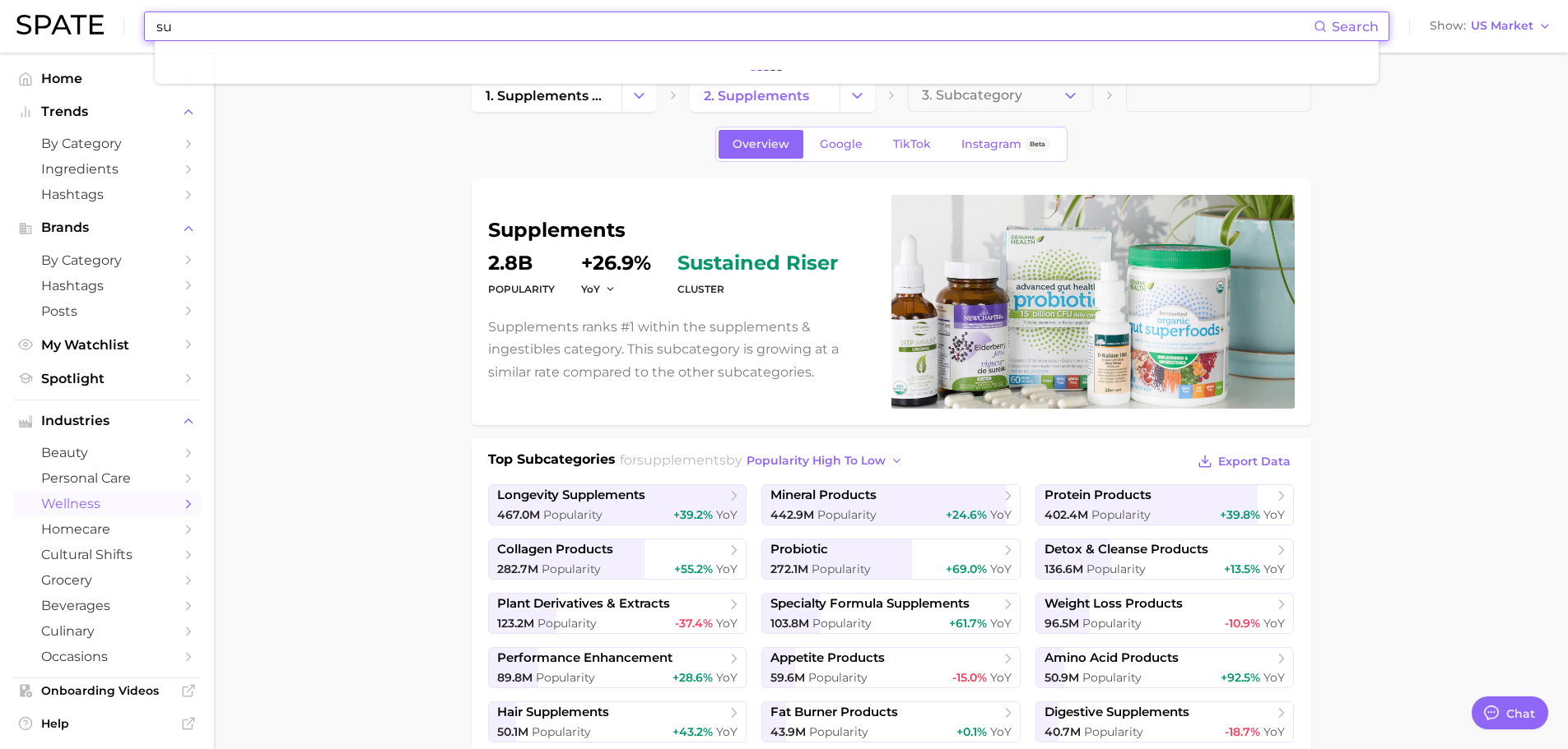
type input "su"
